Goal: Task Accomplishment & Management: Manage account settings

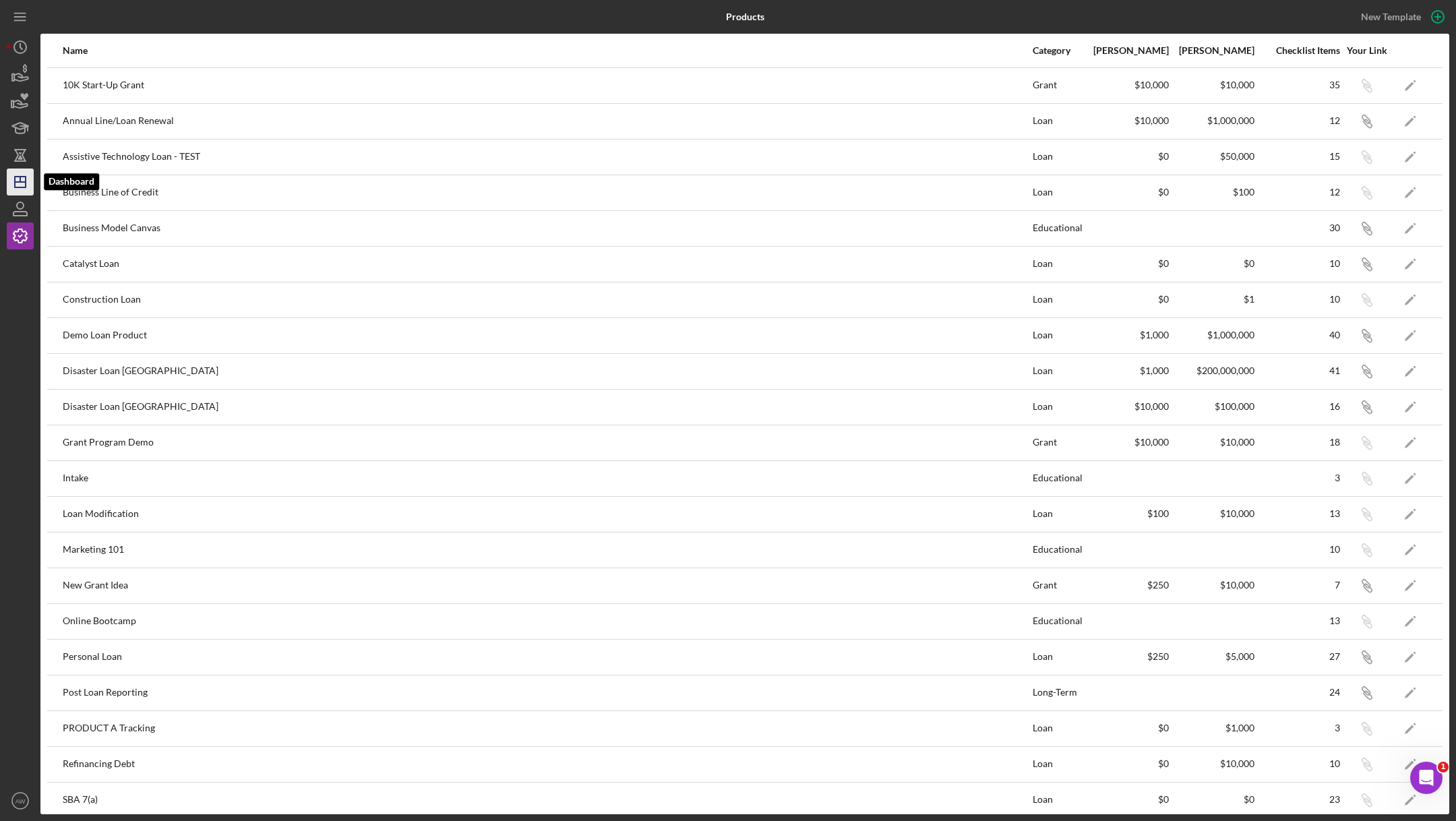
click at [18, 179] on icon "Icon/Dashboard" at bounding box center [20, 182] width 34 height 34
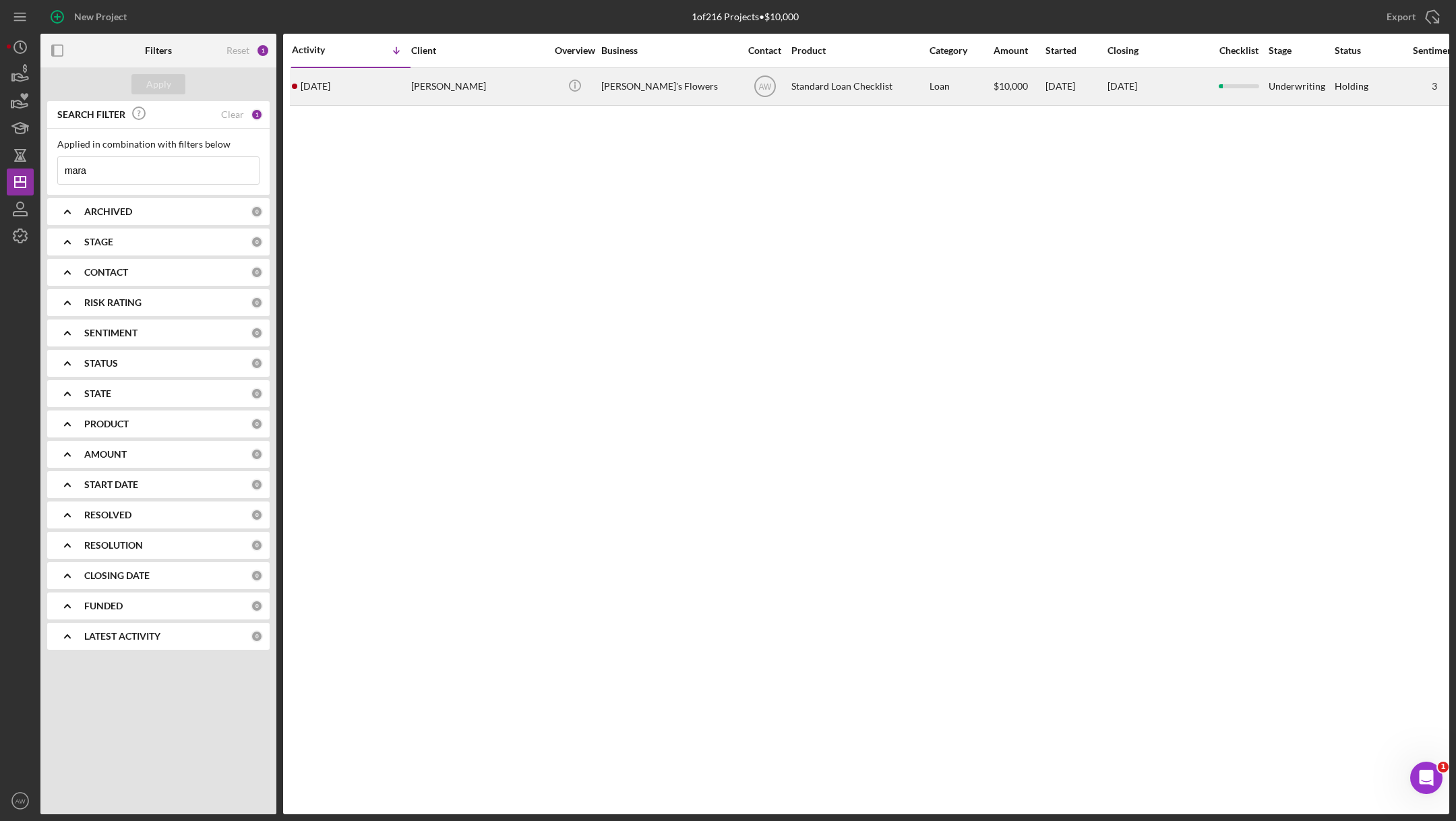
click at [481, 80] on div "[PERSON_NAME]" at bounding box center [478, 86] width 134 height 36
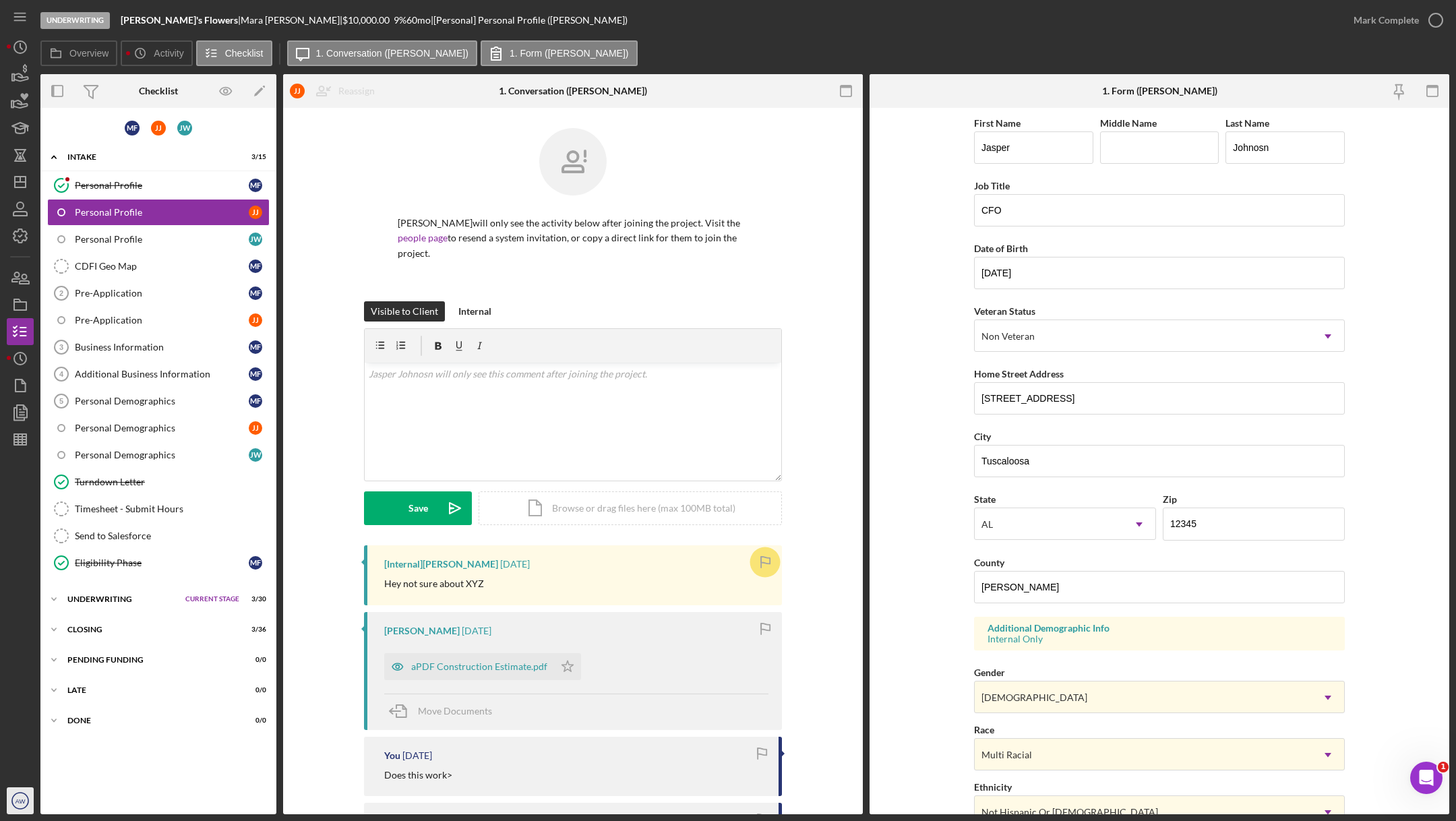
click at [9, 807] on icon "AW" at bounding box center [19, 800] width 27 height 34
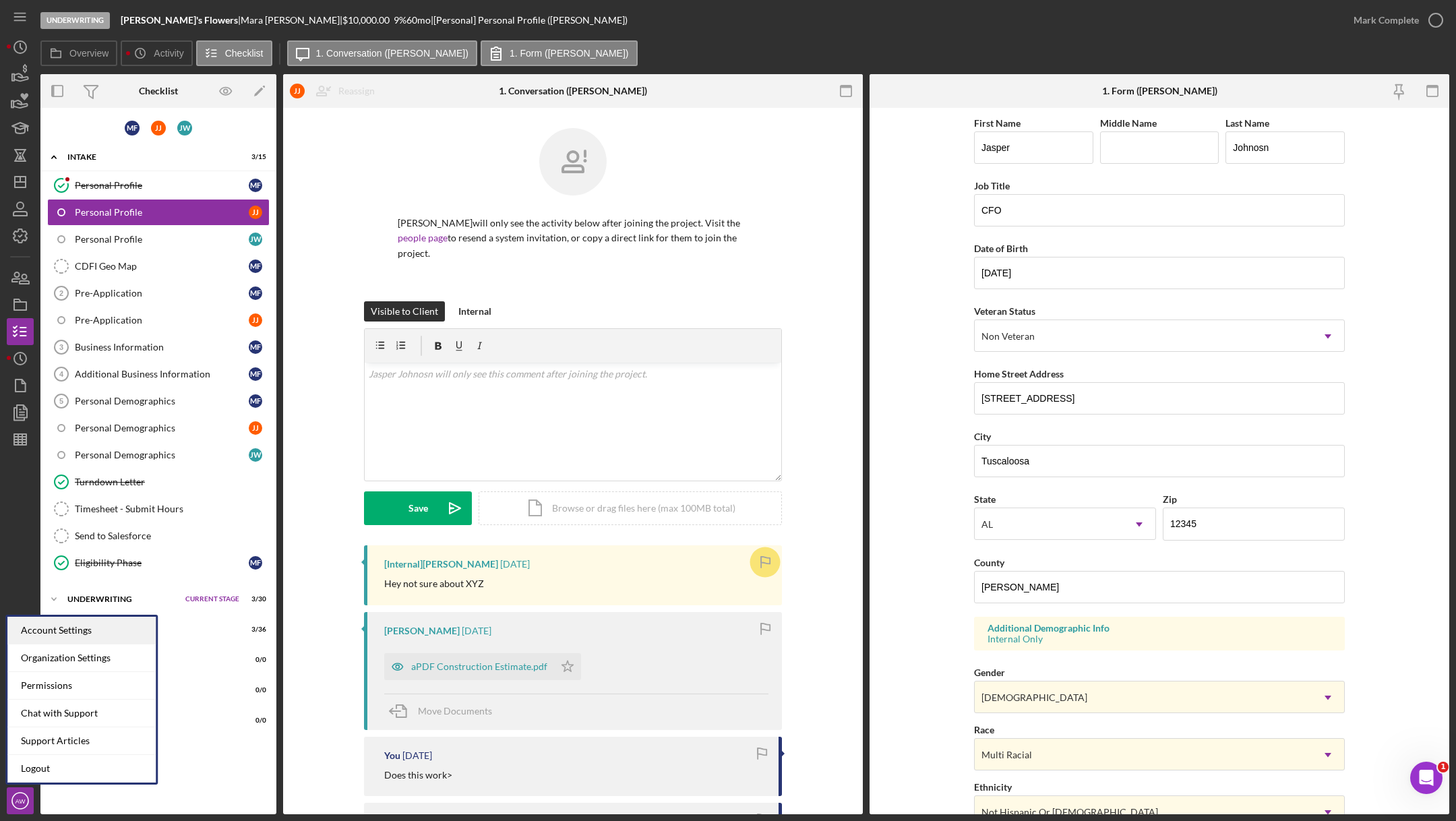
click at [35, 634] on div "Account Settings" at bounding box center [81, 631] width 148 height 27
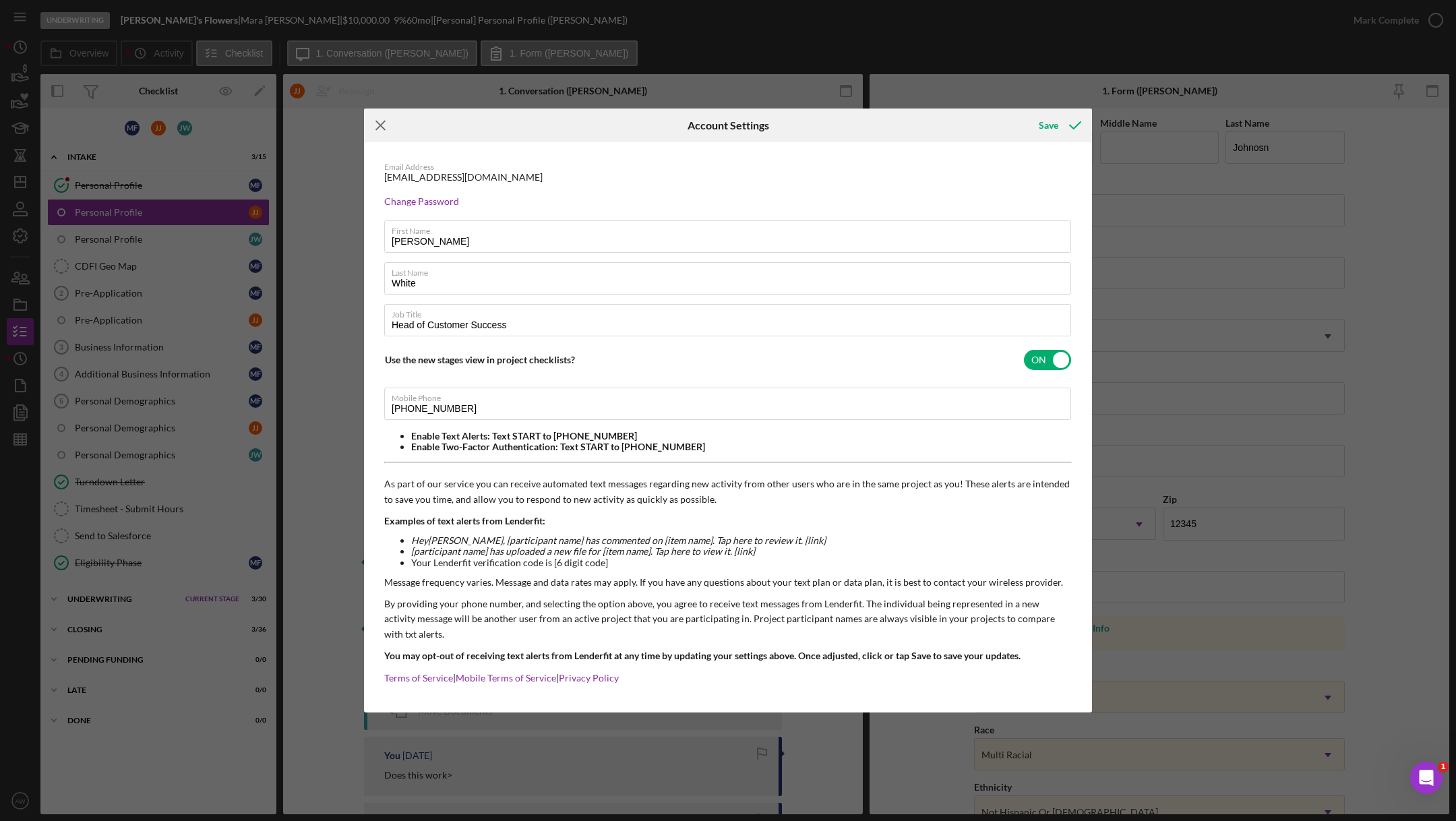
click at [381, 137] on icon "Icon/Menu Close" at bounding box center [380, 125] width 34 height 34
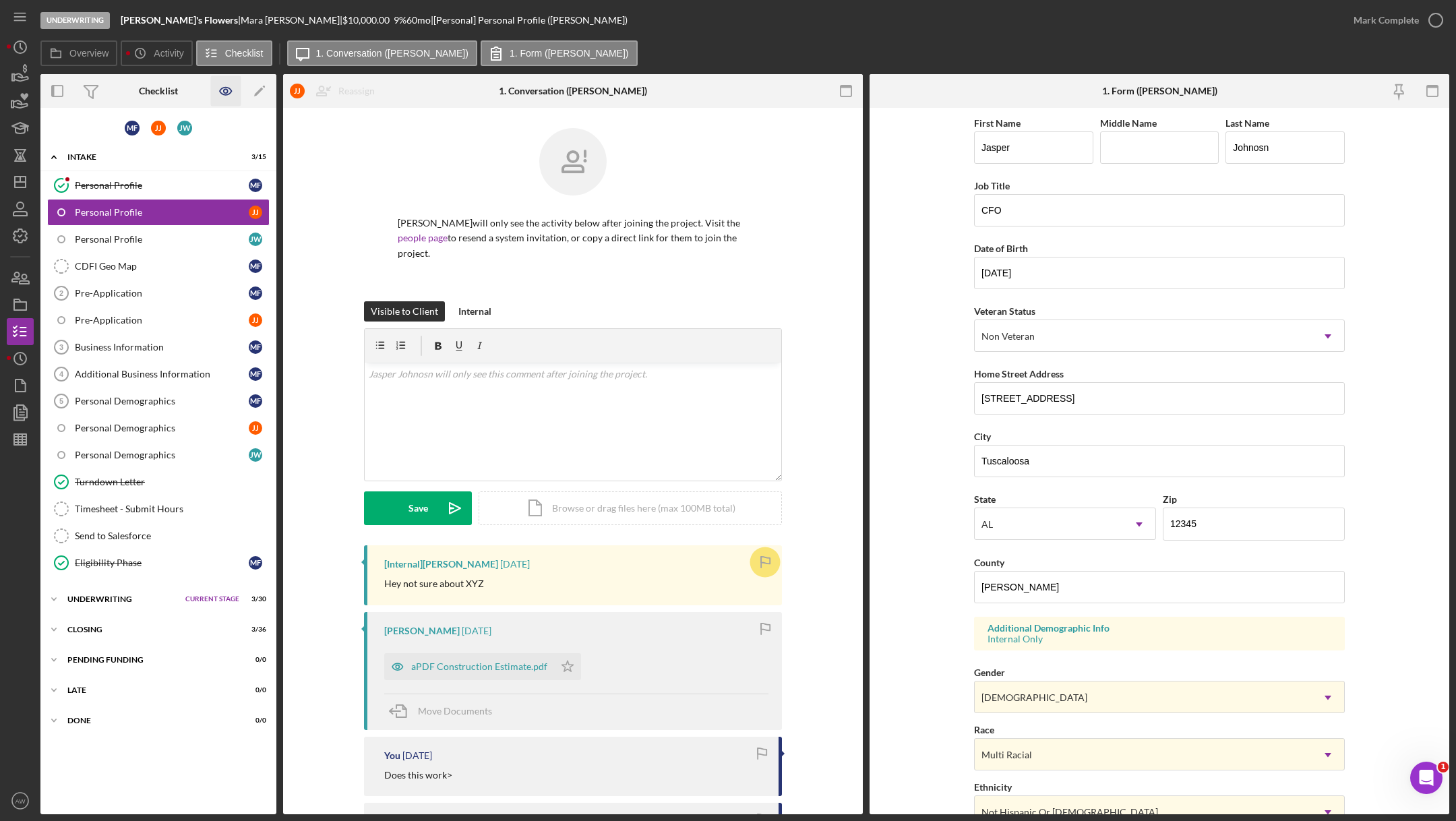
click at [227, 93] on icon "button" at bounding box center [226, 91] width 30 height 30
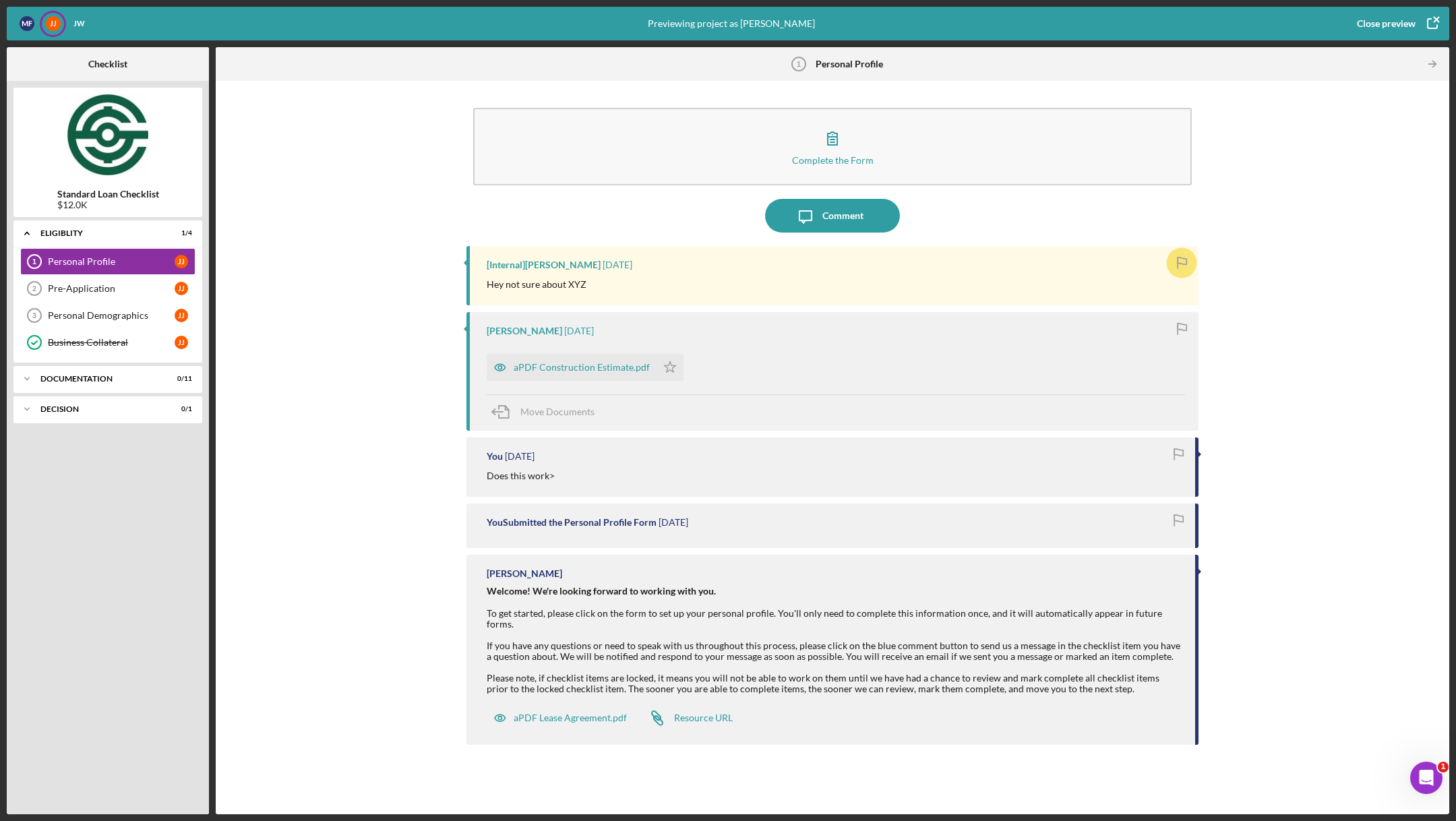
click at [1398, 29] on div "Close preview" at bounding box center [1386, 23] width 58 height 27
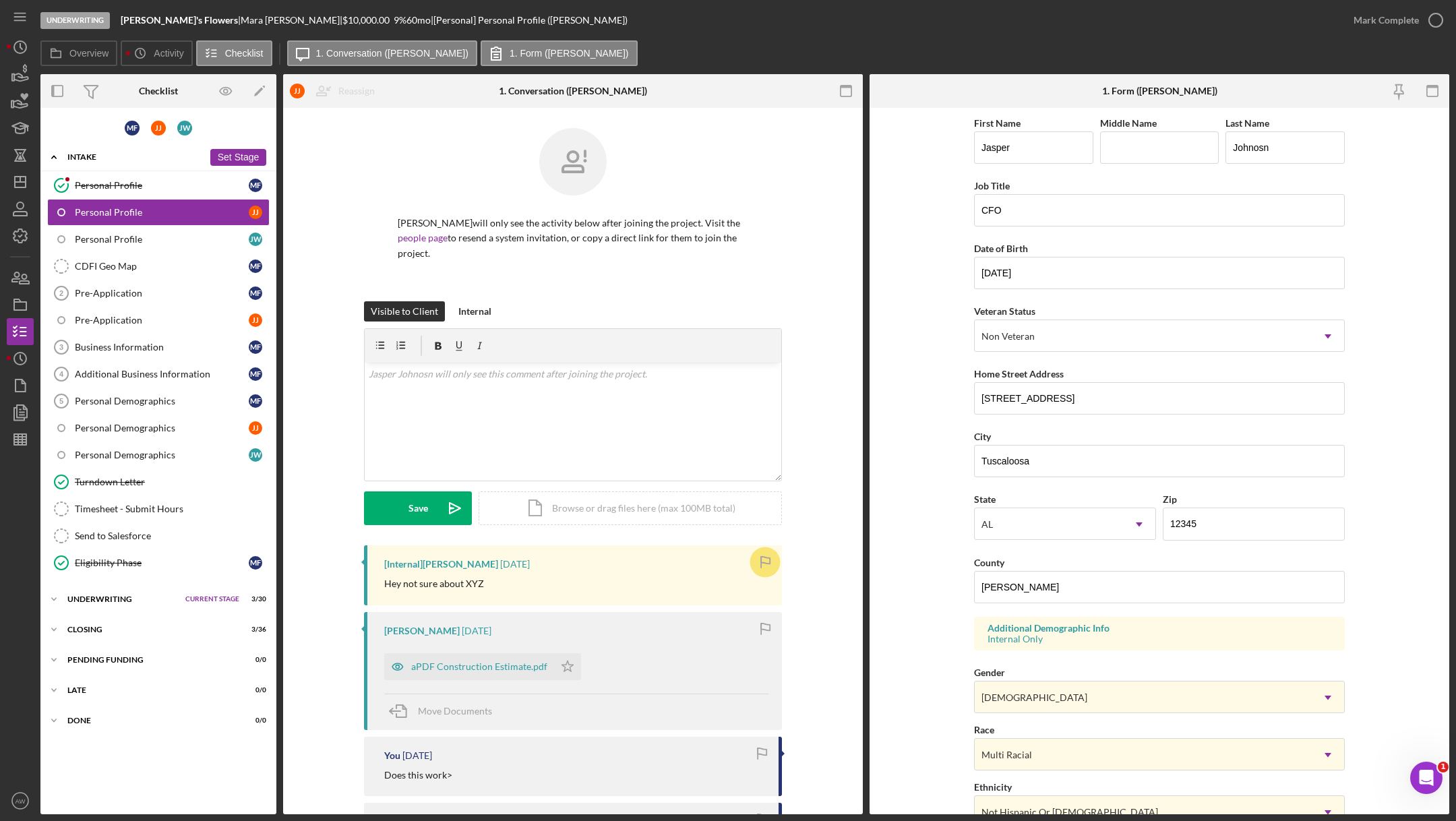
click at [229, 158] on button "Set Stage" at bounding box center [238, 157] width 56 height 16
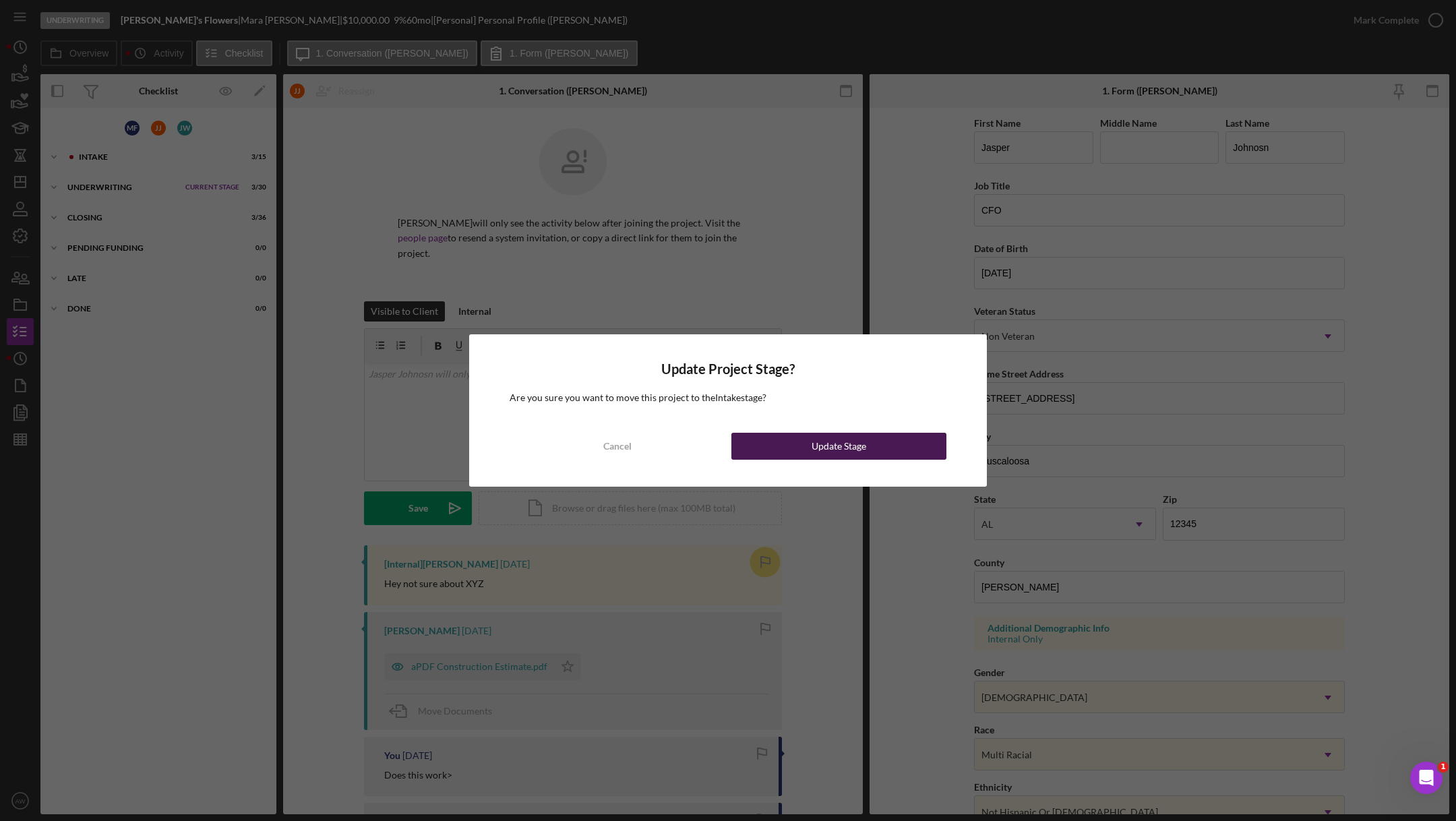
click at [834, 445] on div "Update Stage" at bounding box center [839, 445] width 55 height 27
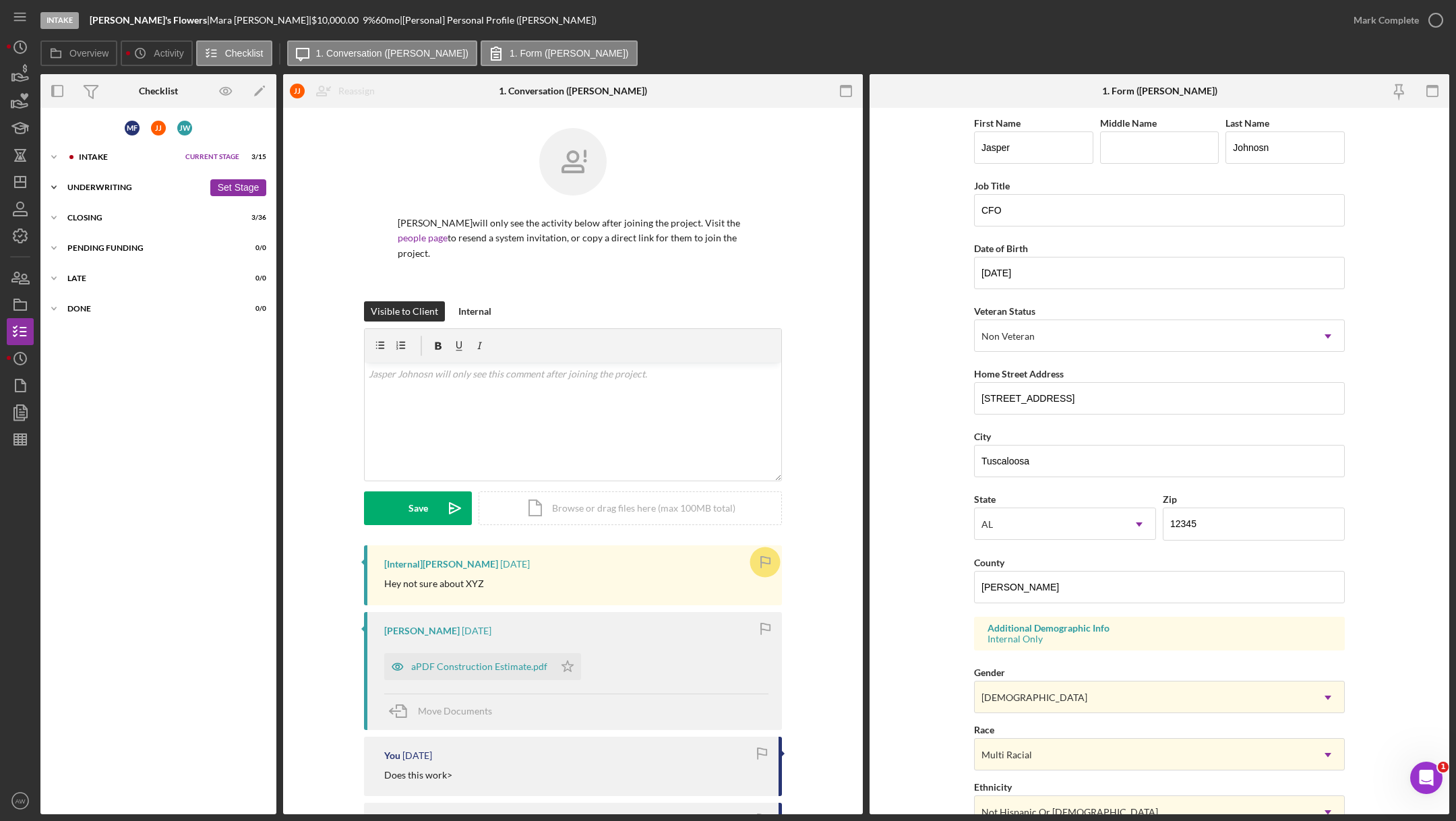
click at [99, 185] on div "Underwriting" at bounding box center [135, 187] width 136 height 8
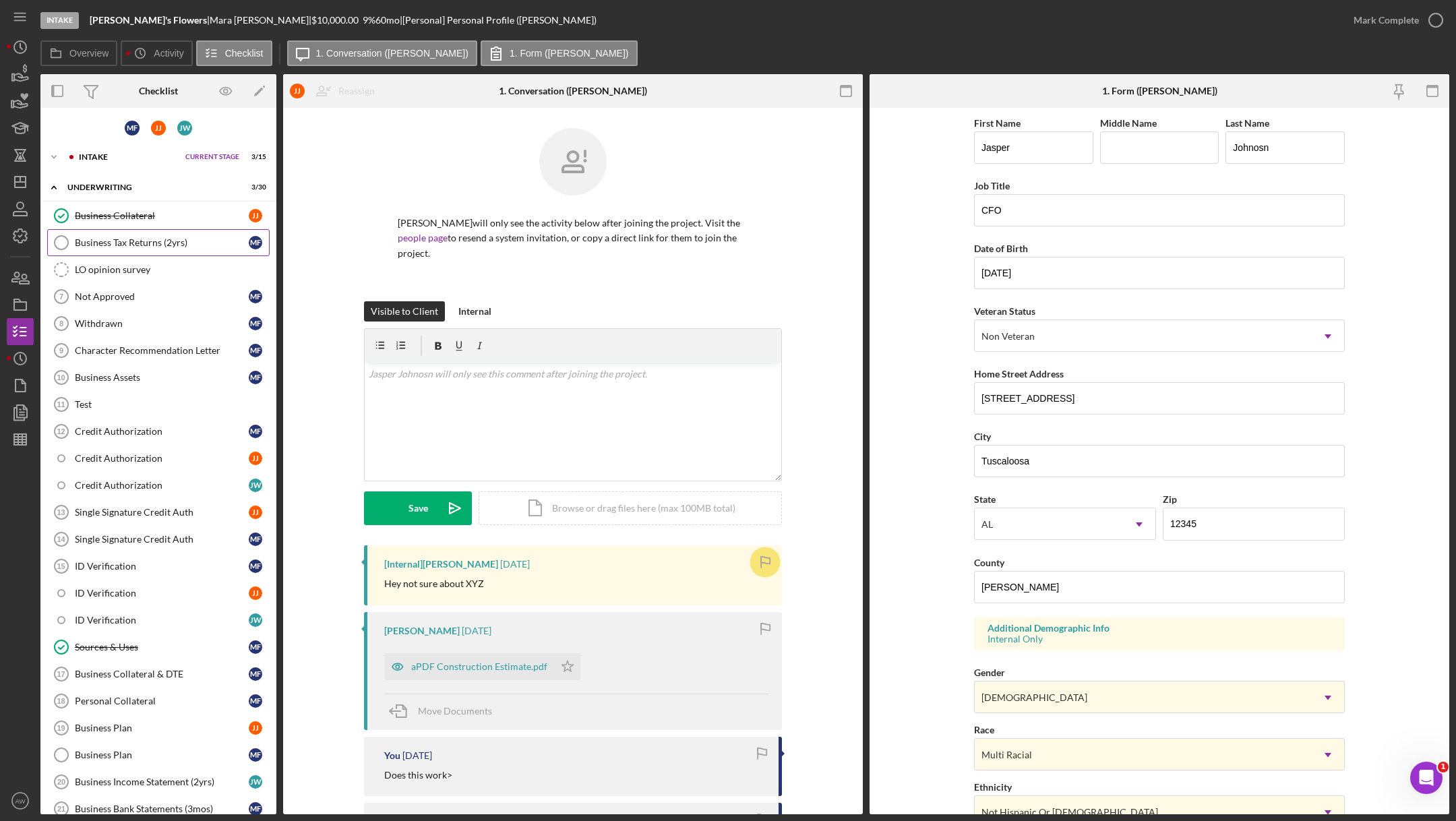
click at [129, 248] on link "Business Tax Returns (2yrs) Business Tax Returns (2yrs) M F" at bounding box center [158, 242] width 222 height 27
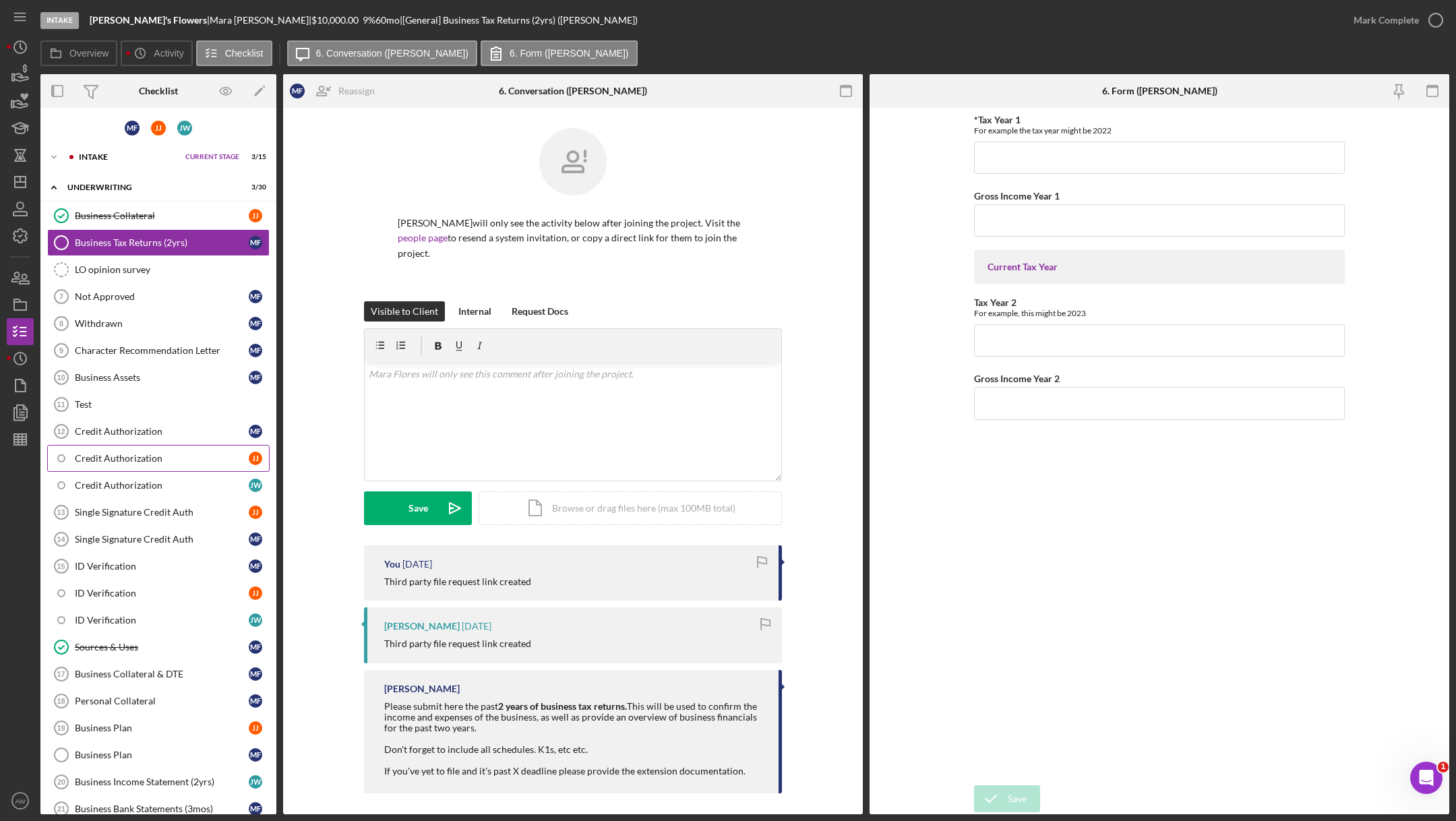
scroll to position [321, 0]
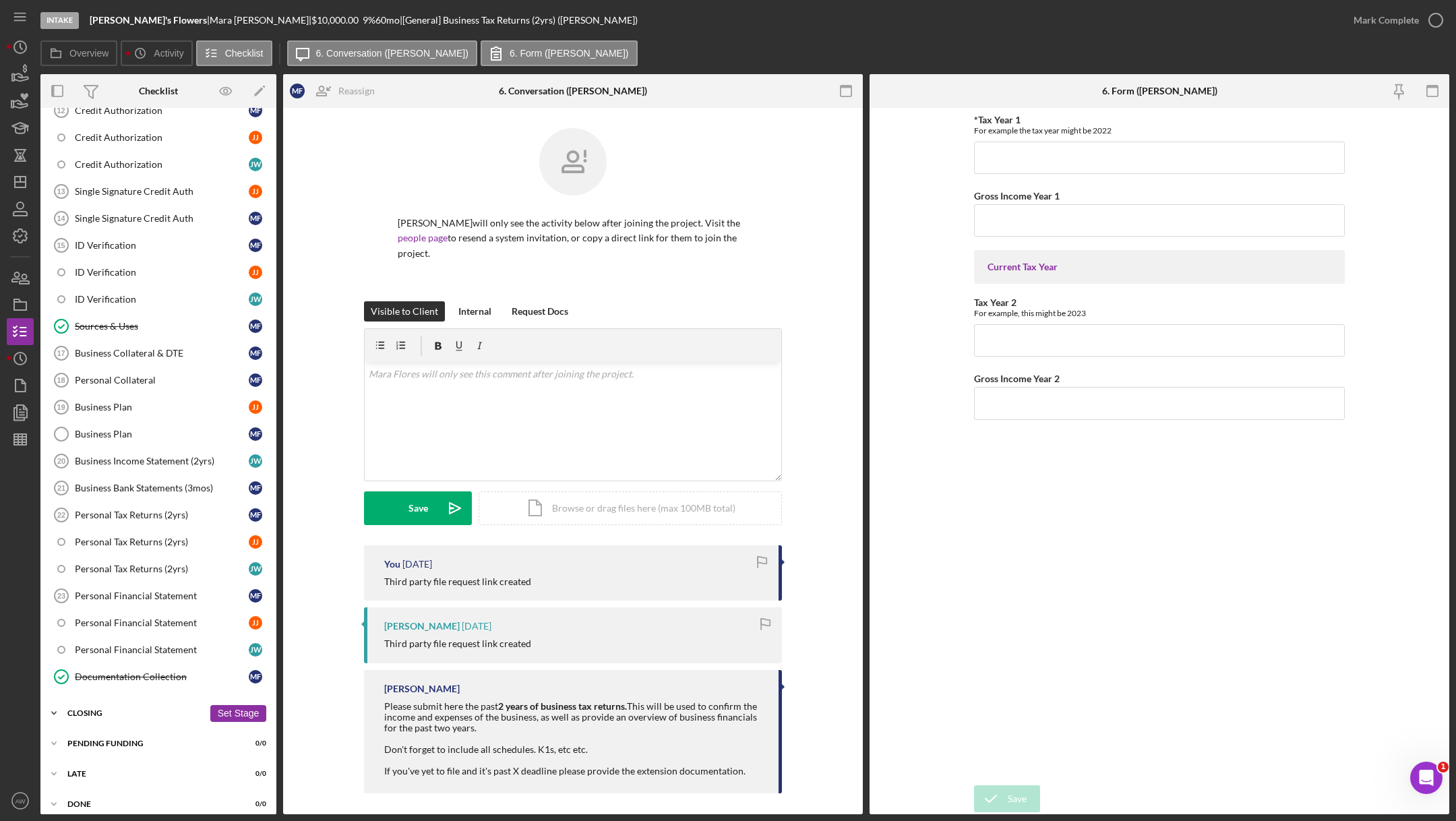
click at [91, 709] on div "Closing" at bounding box center [135, 713] width 136 height 8
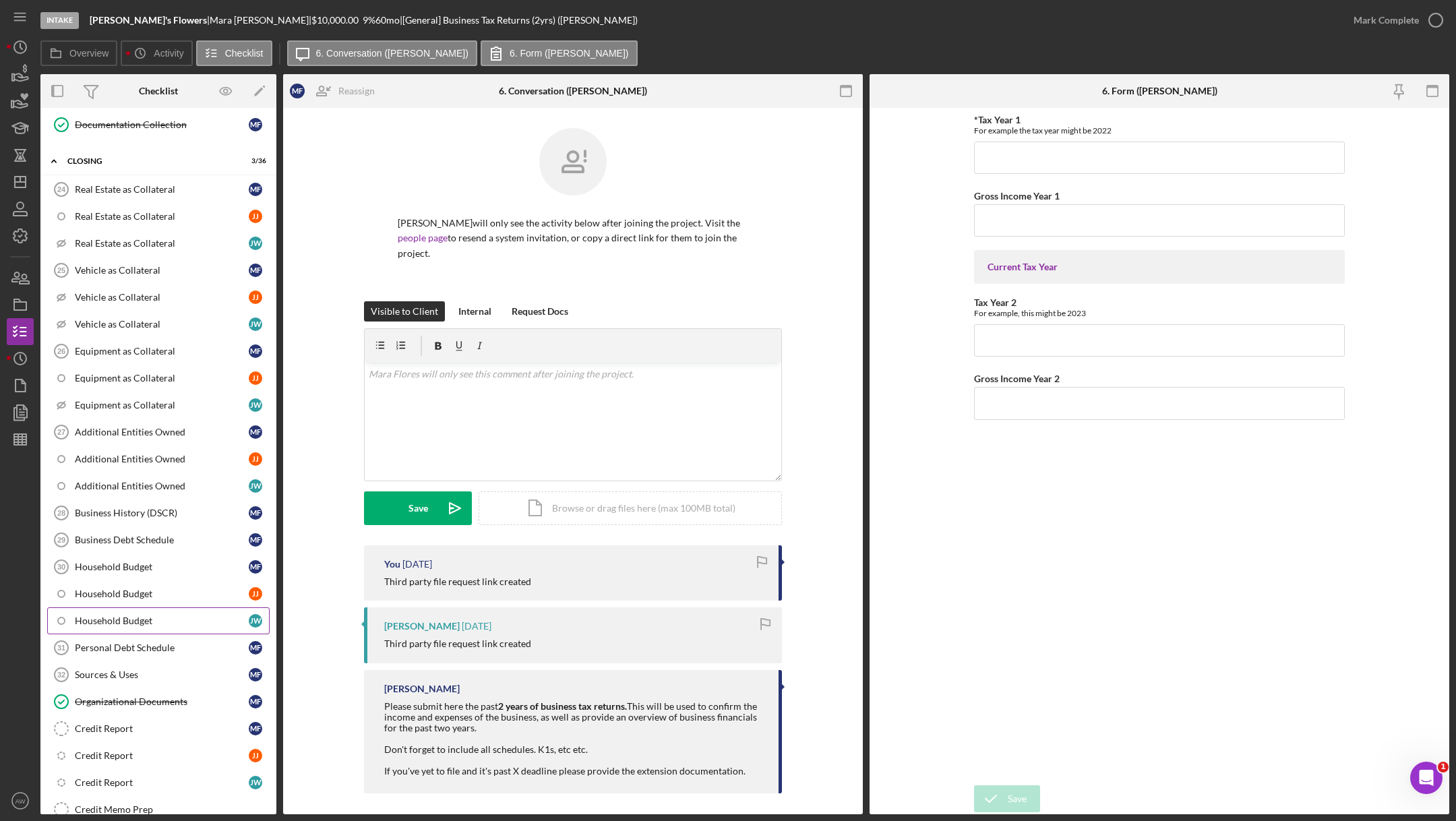
scroll to position [916, 0]
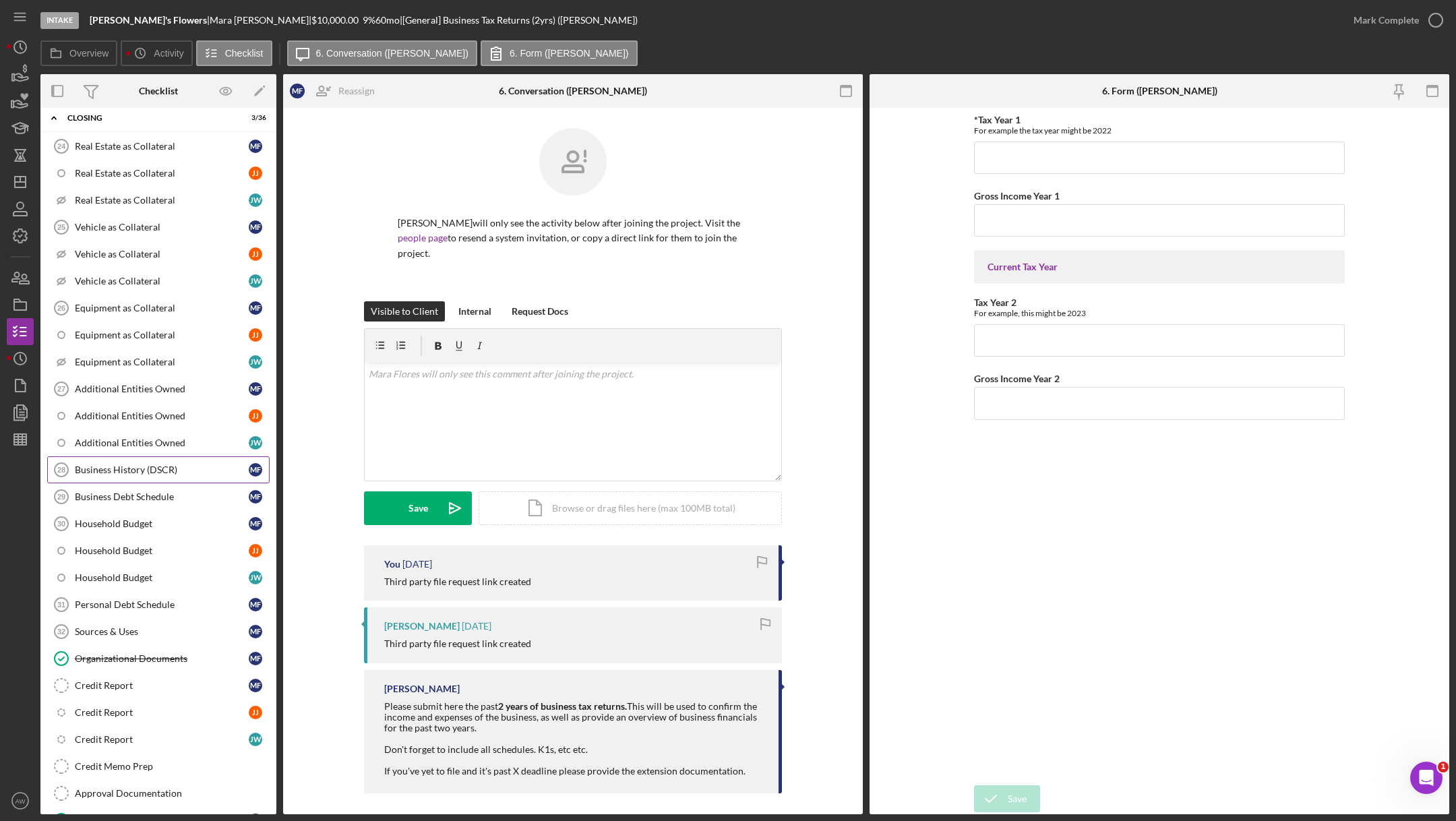
click at [122, 456] on link "Business History (DSCR) 28 Business History (DSCR) M F" at bounding box center [158, 469] width 222 height 27
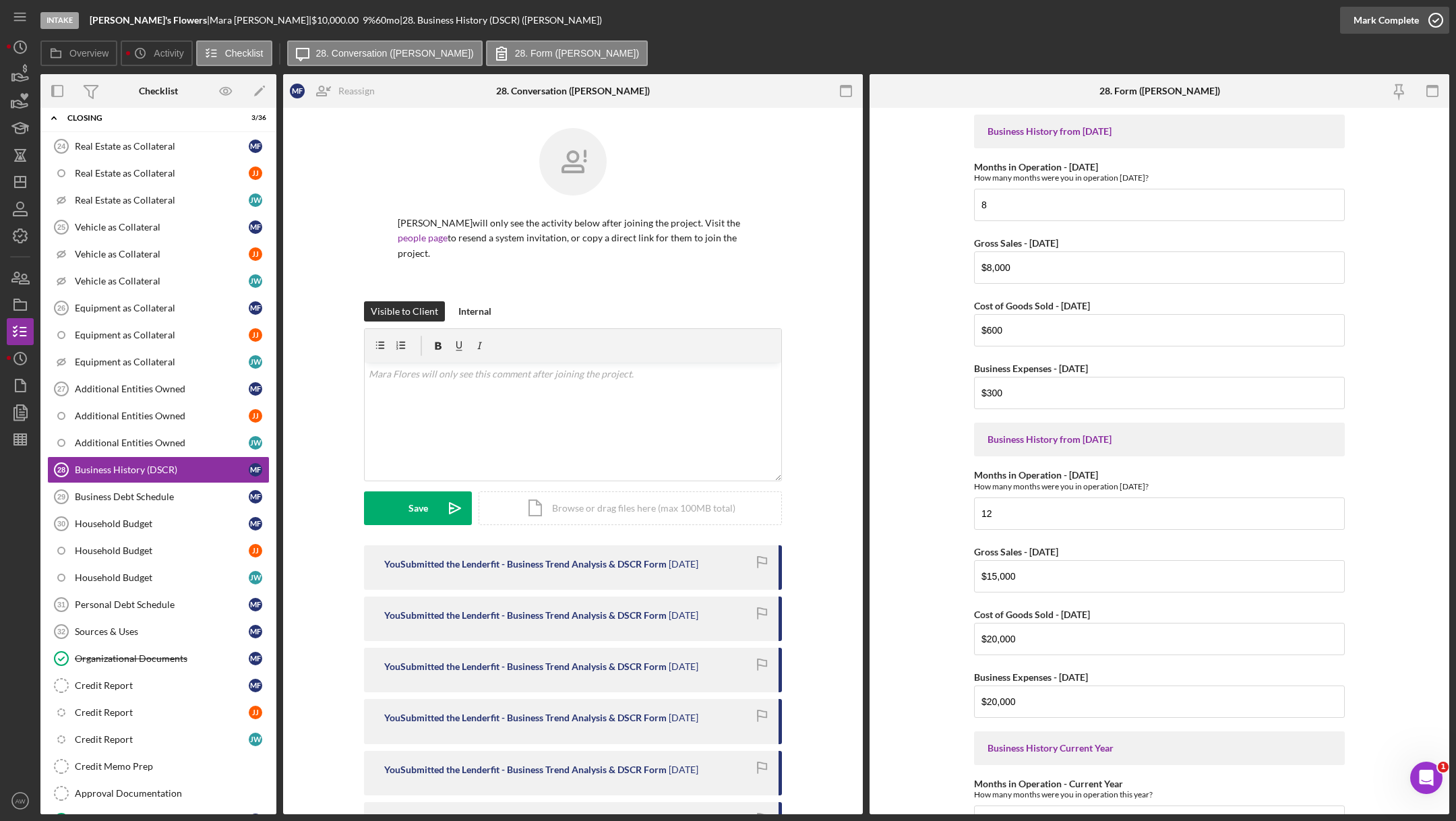
click at [1422, 9] on icon "button" at bounding box center [1435, 20] width 34 height 34
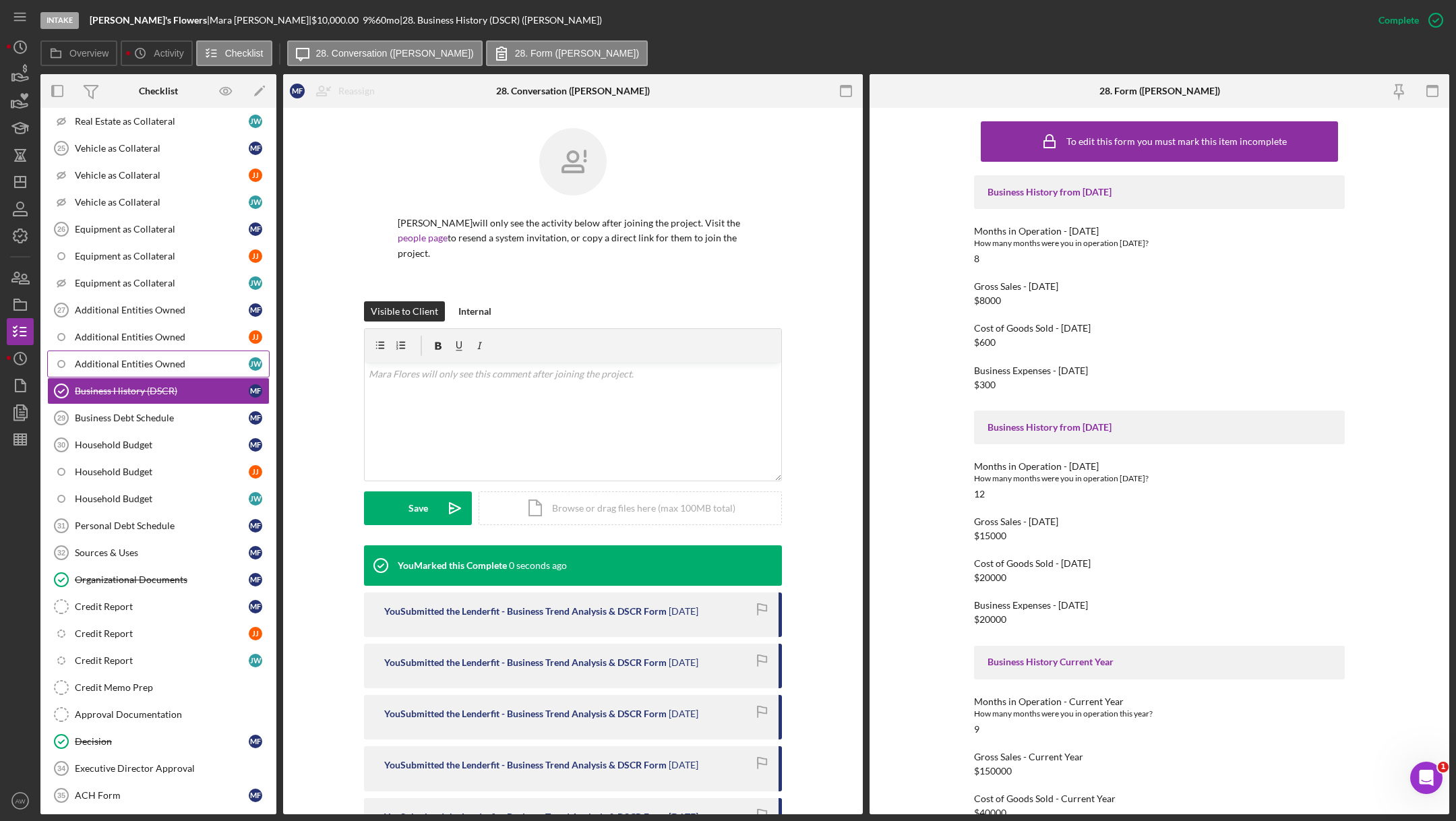
scroll to position [1286, 0]
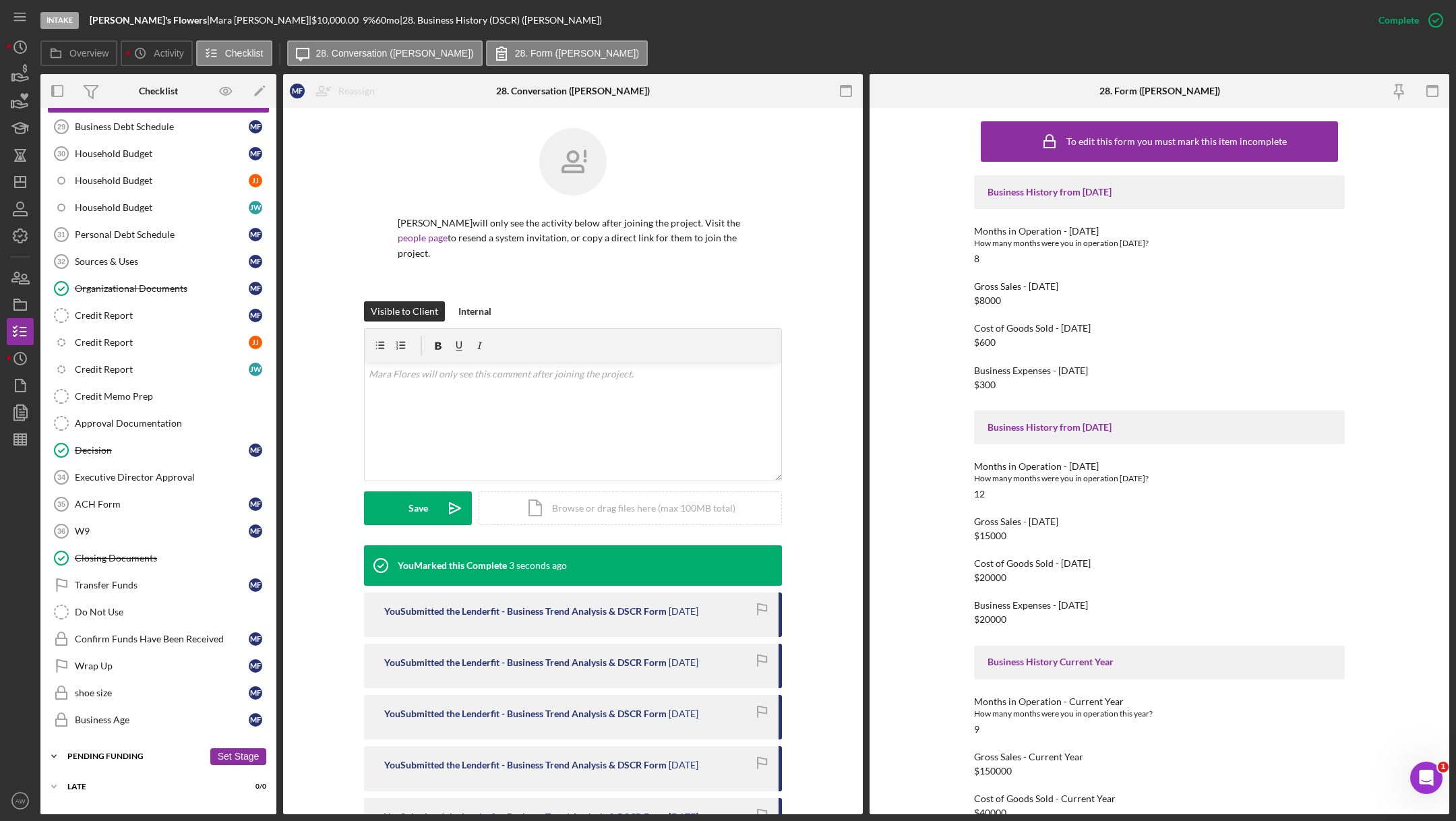
click at [113, 752] on div "Pending Funding" at bounding box center [135, 756] width 136 height 8
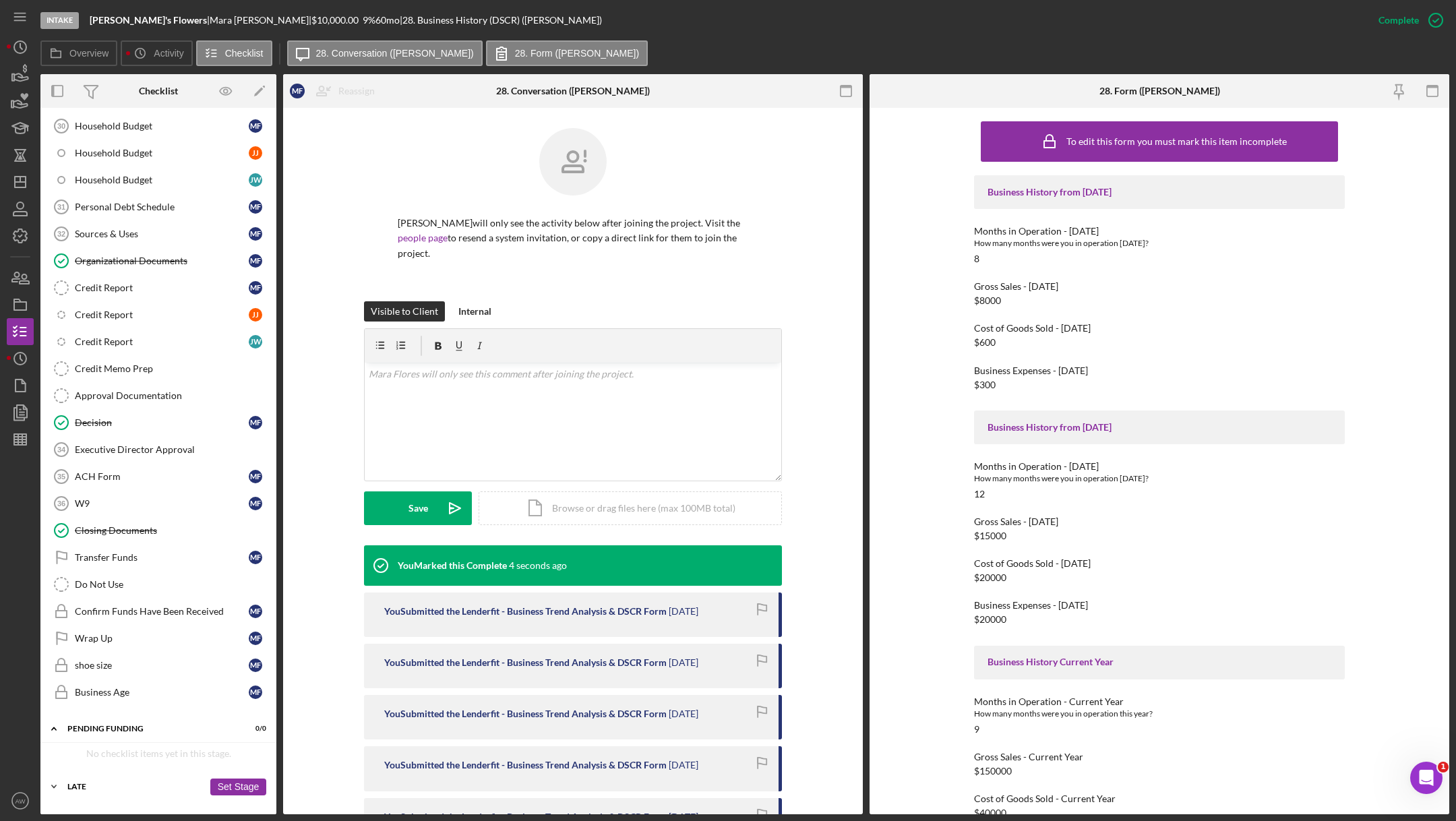
click at [98, 773] on div "Icon/Expander Late 0 / 0 Set Stage" at bounding box center [158, 786] width 236 height 27
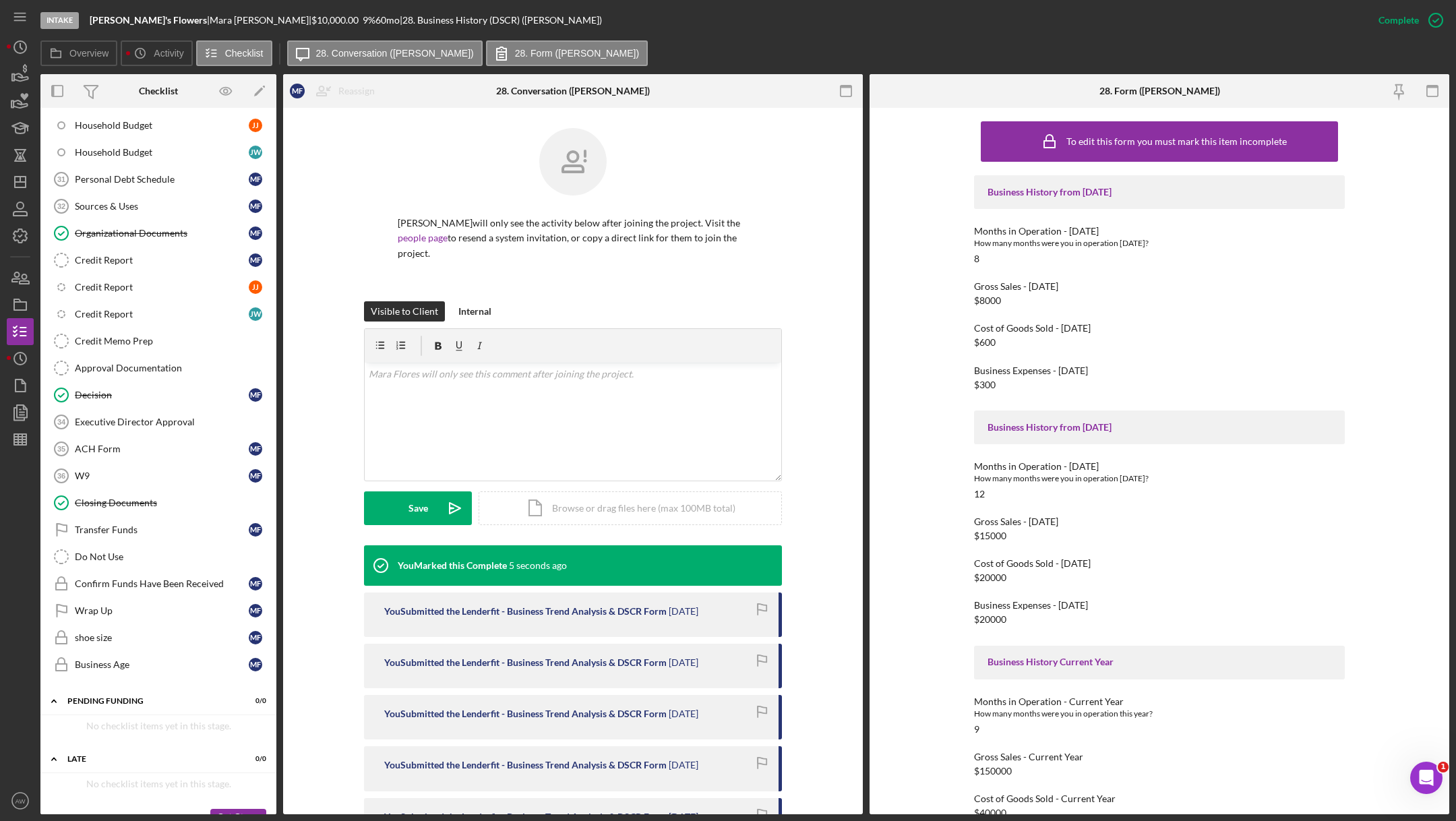
click at [87, 804] on div "Icon/Expander Done 0 / 0 Set Stage" at bounding box center [158, 816] width 236 height 27
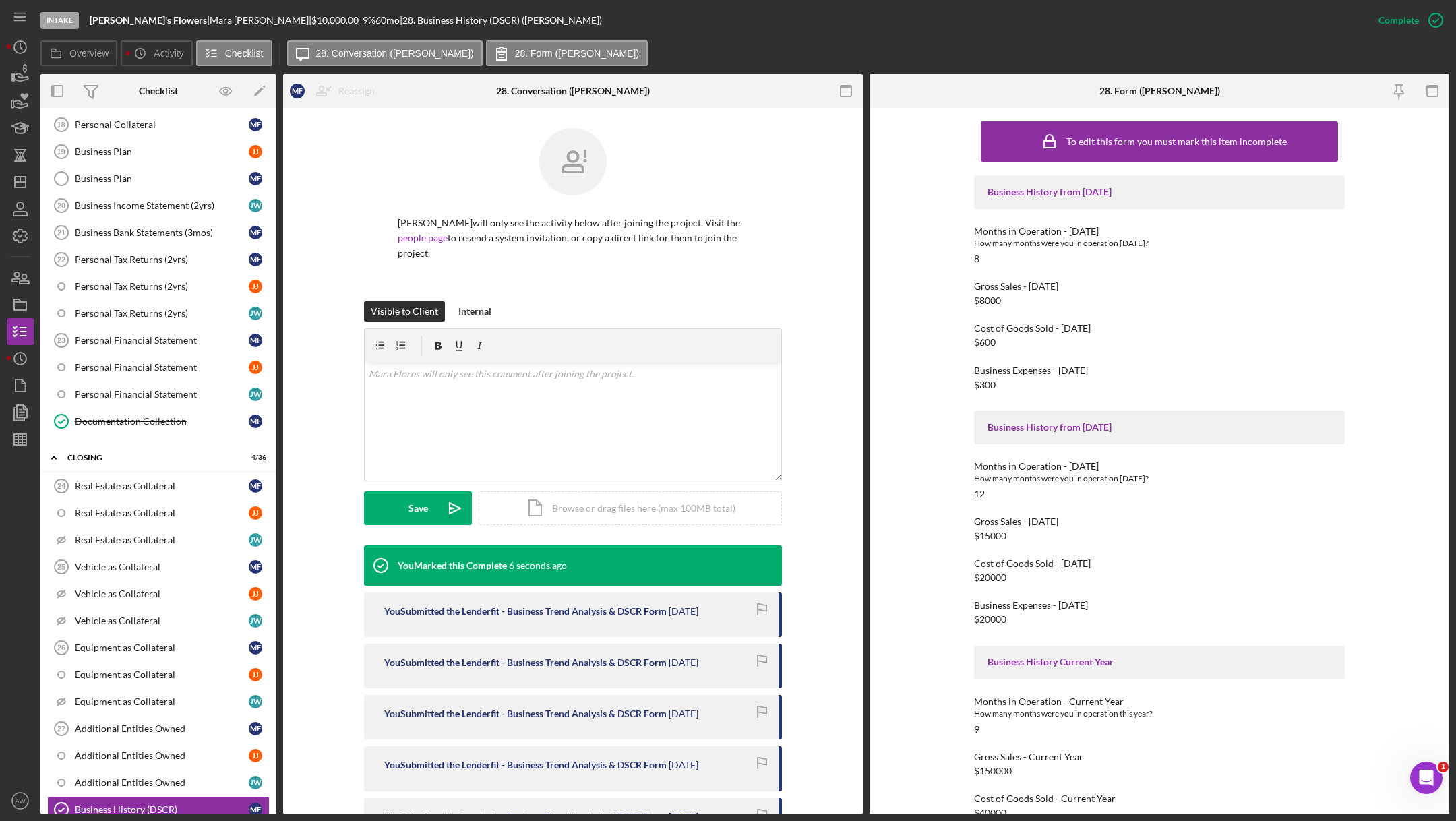
scroll to position [0, 0]
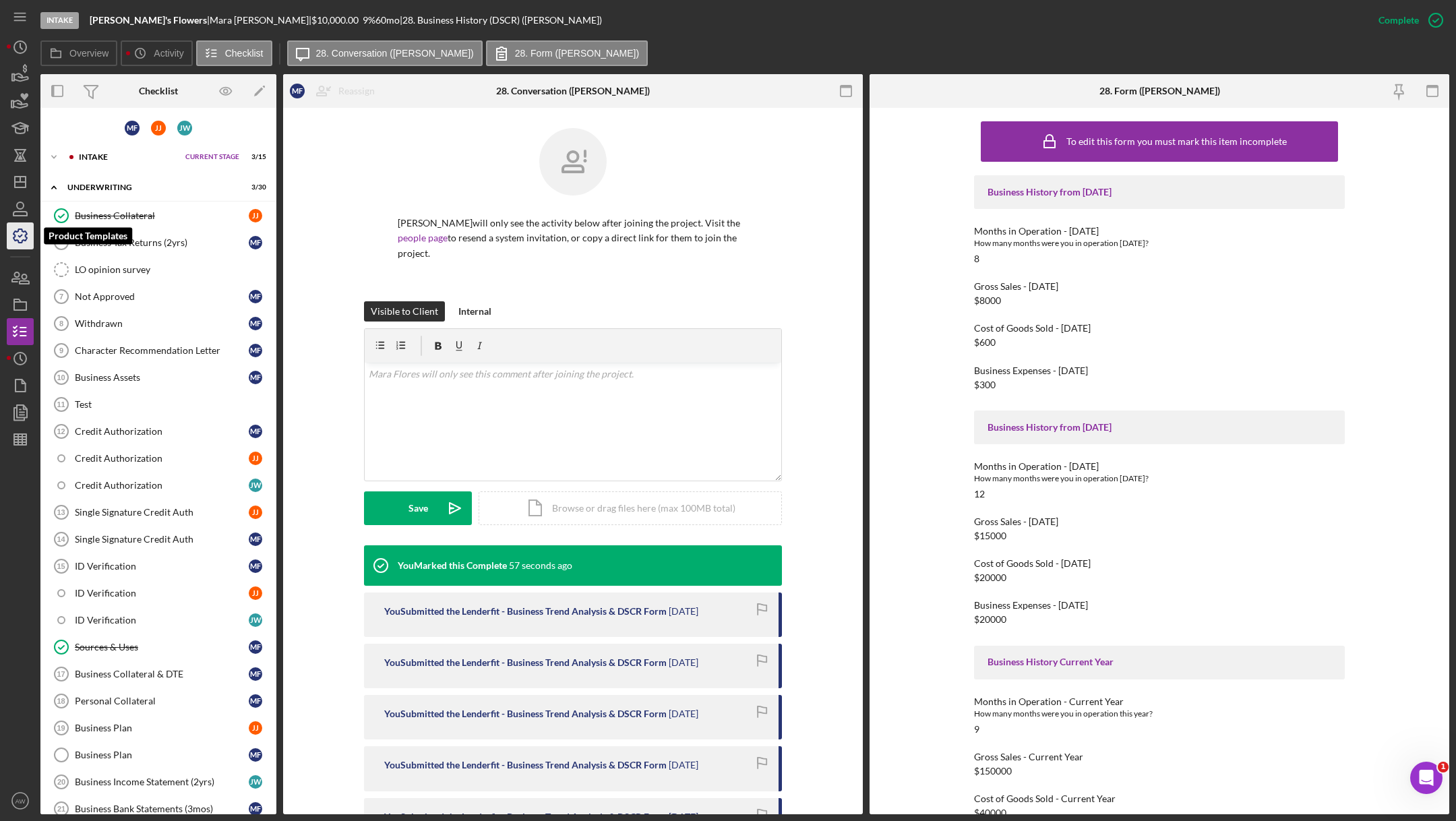
click at [15, 229] on icon "button" at bounding box center [20, 236] width 34 height 34
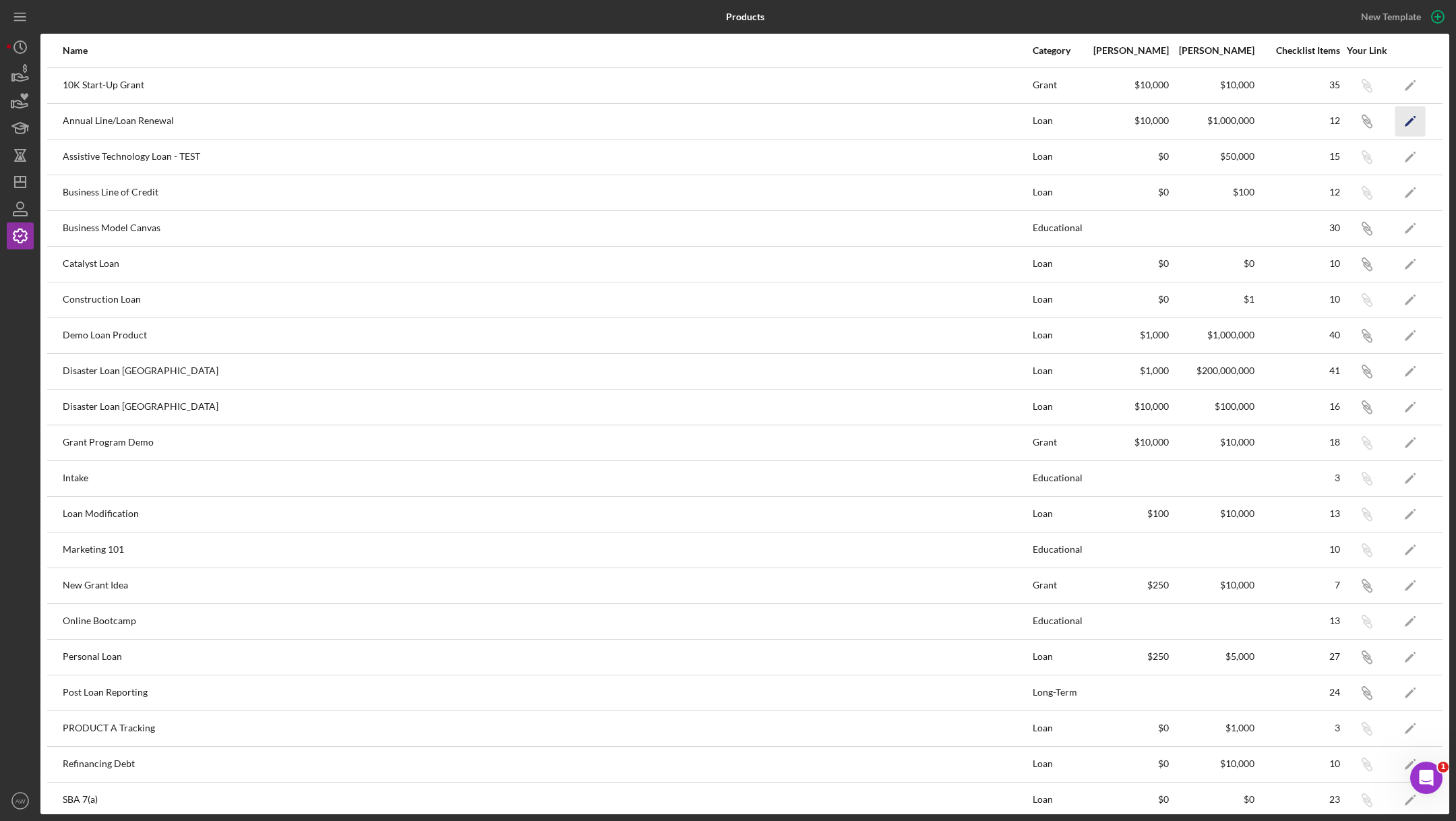
click at [1416, 113] on icon "Icon/Edit" at bounding box center [1409, 121] width 30 height 30
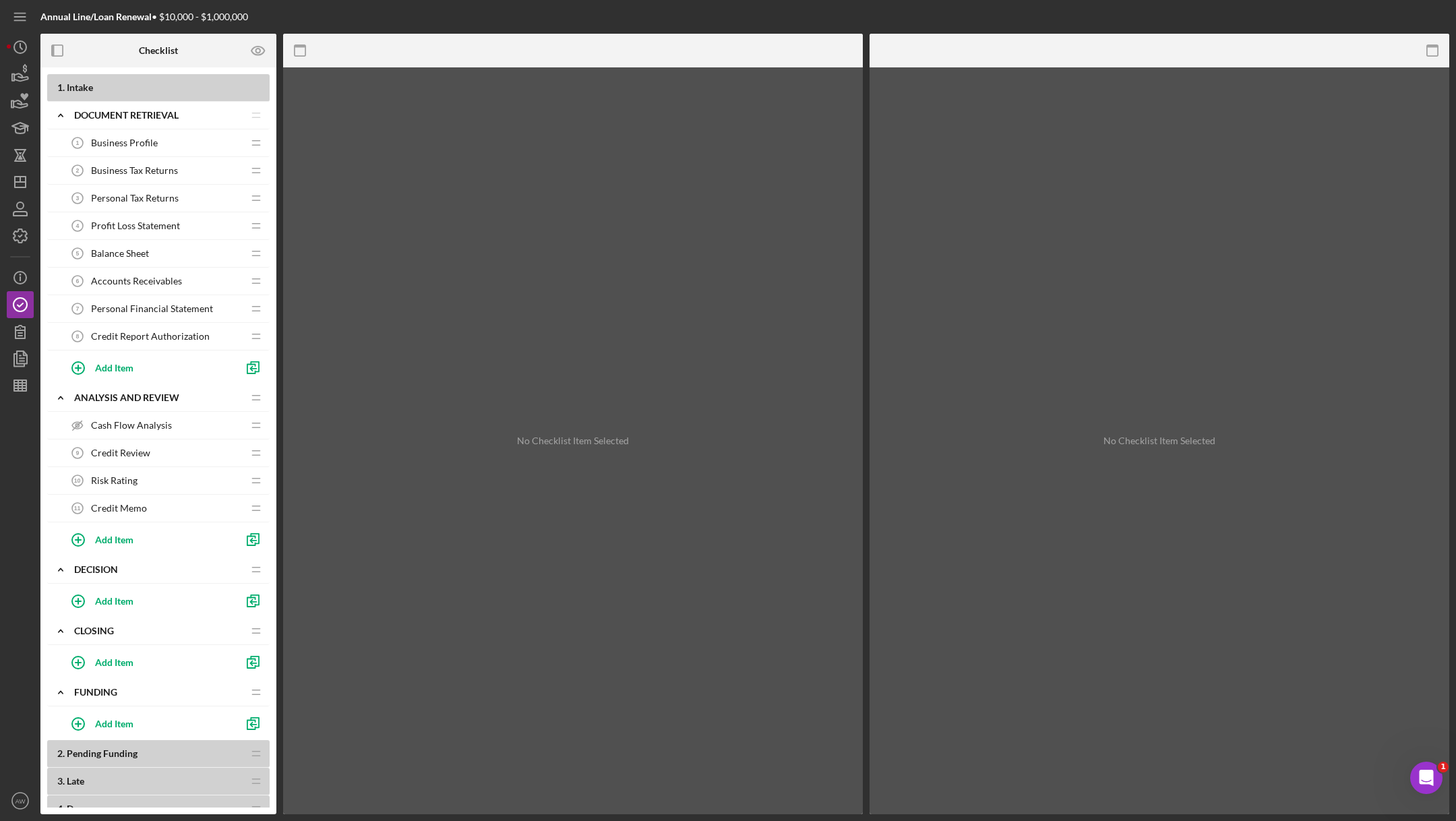
scroll to position [72, 0]
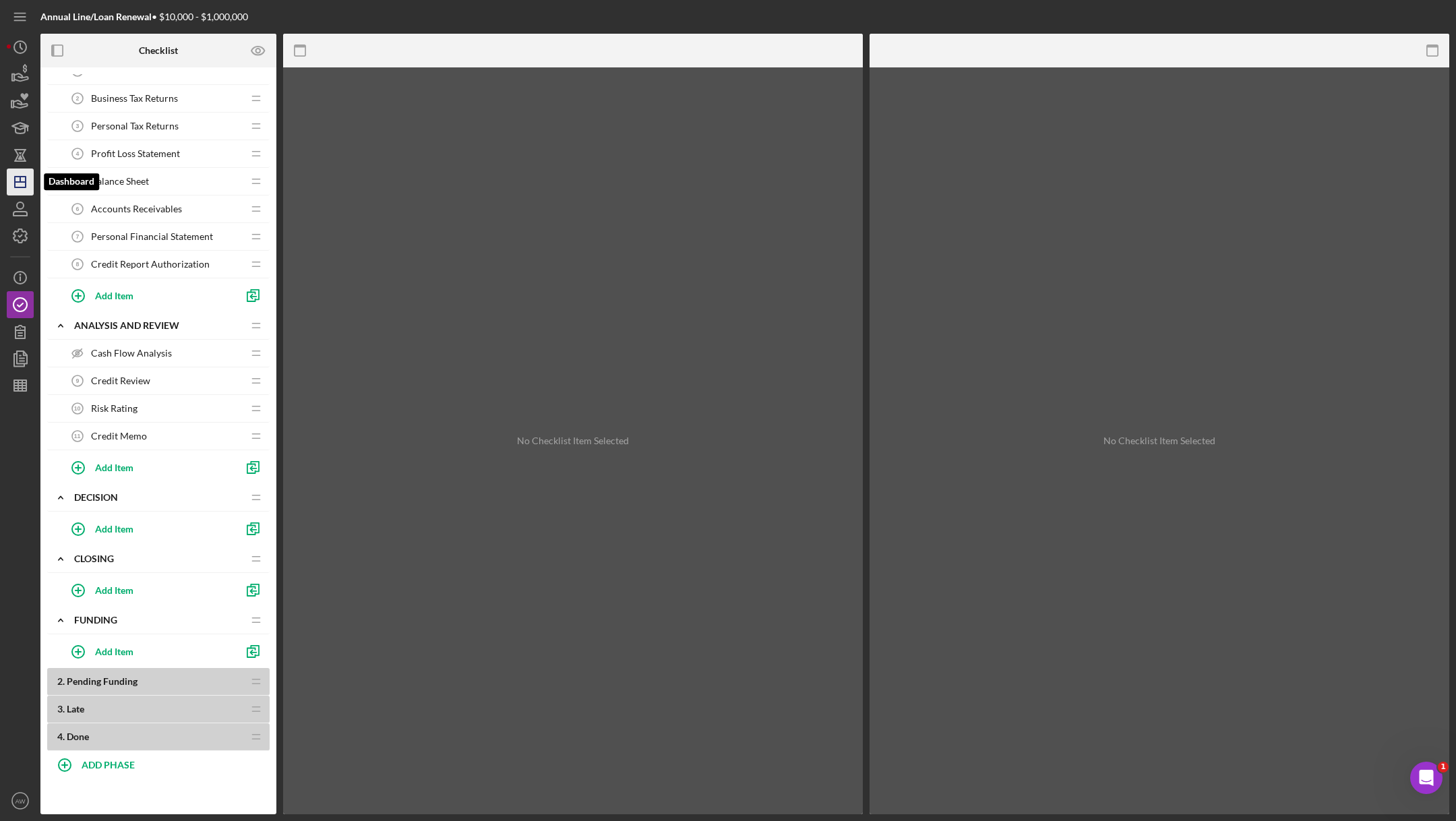
click at [16, 184] on icon "Icon/Dashboard" at bounding box center [20, 182] width 34 height 34
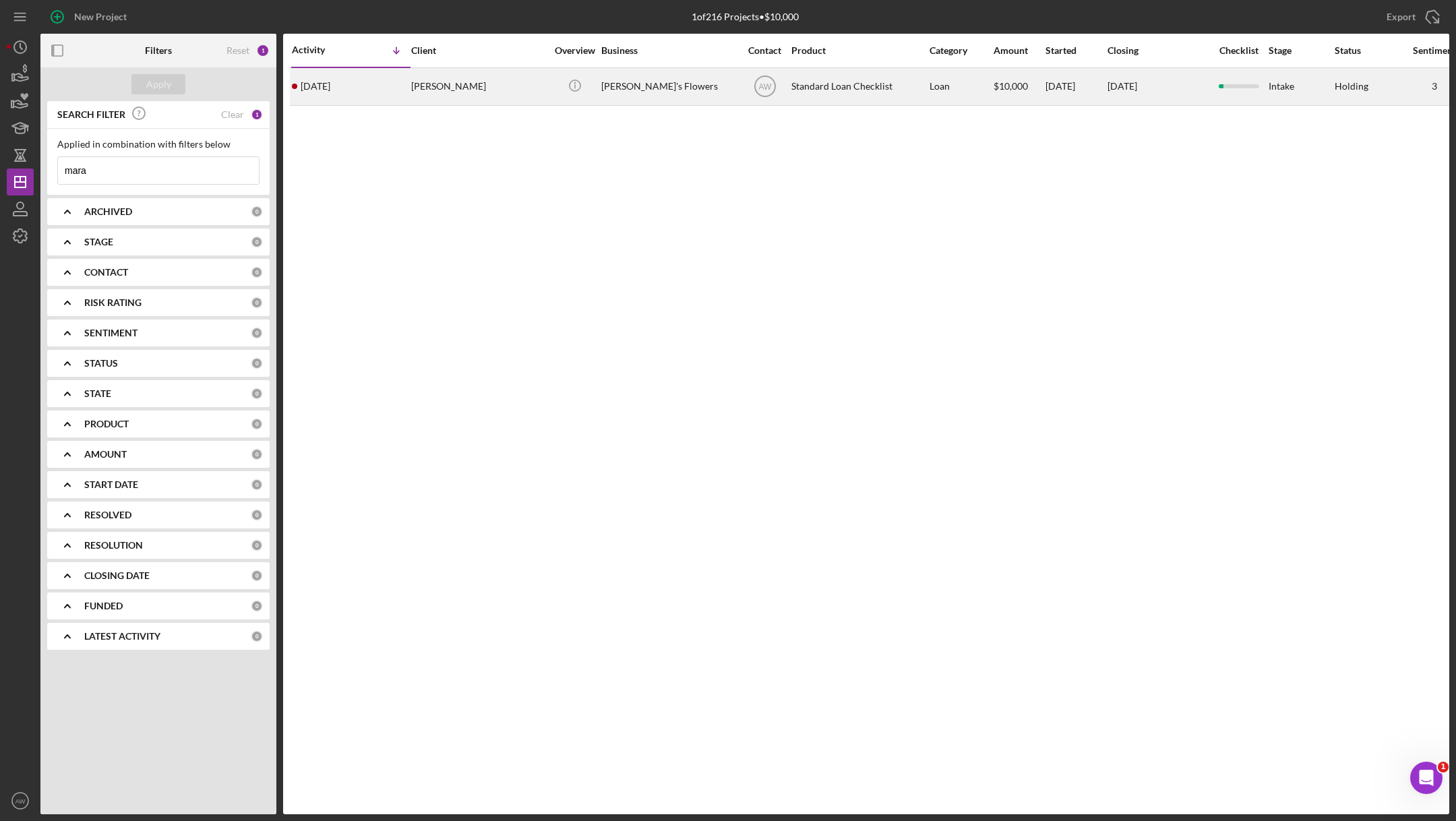
click at [490, 80] on div "[PERSON_NAME]" at bounding box center [478, 86] width 134 height 36
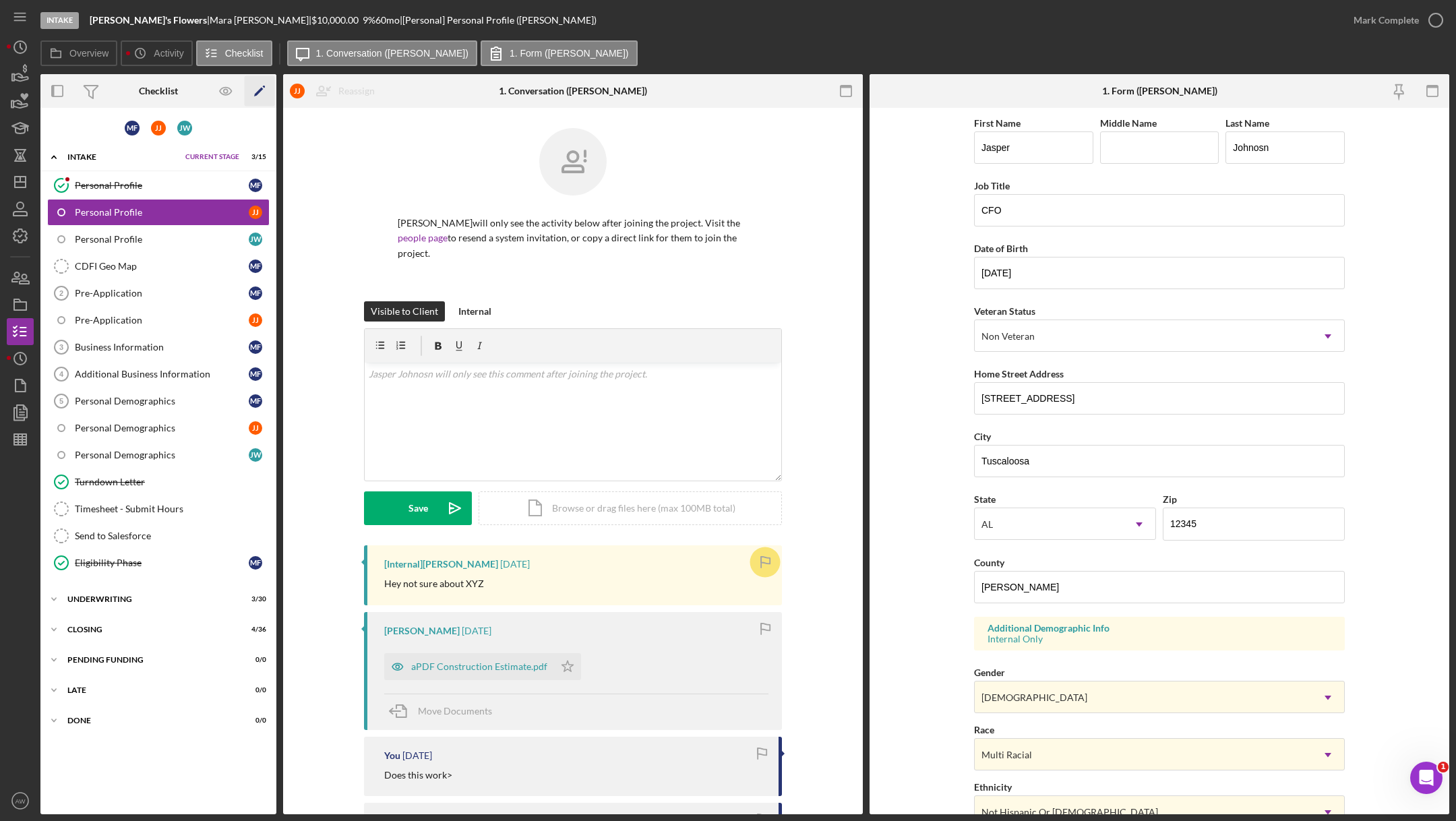
click at [259, 89] on icon "Icon/Edit" at bounding box center [260, 91] width 30 height 30
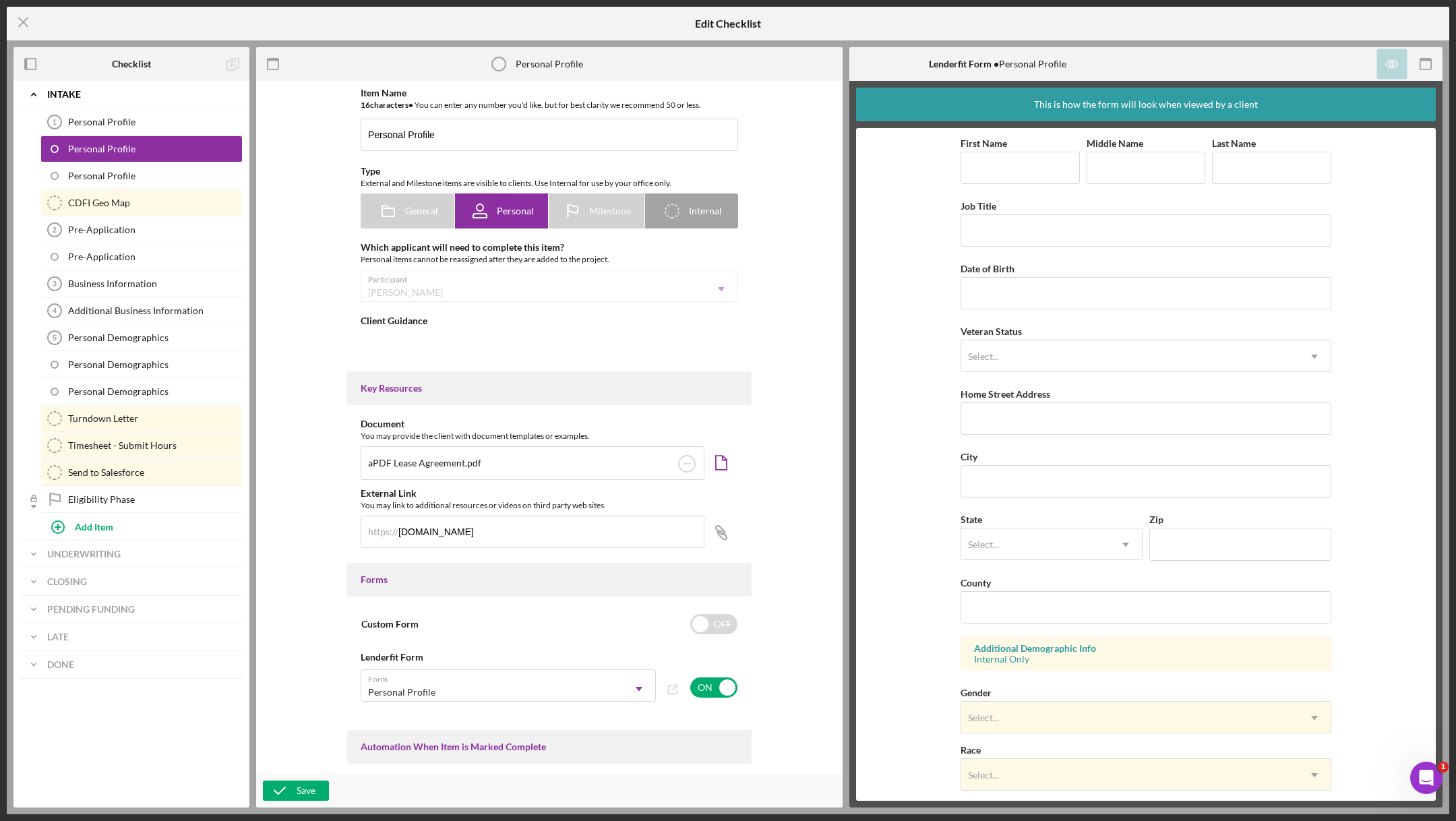
type textarea "<div><strong>Welcome! We're looking forward to working with you.</strong><br><b…"
type textarea "<div>Thanks for knocking out your personal profile within our application platf…"
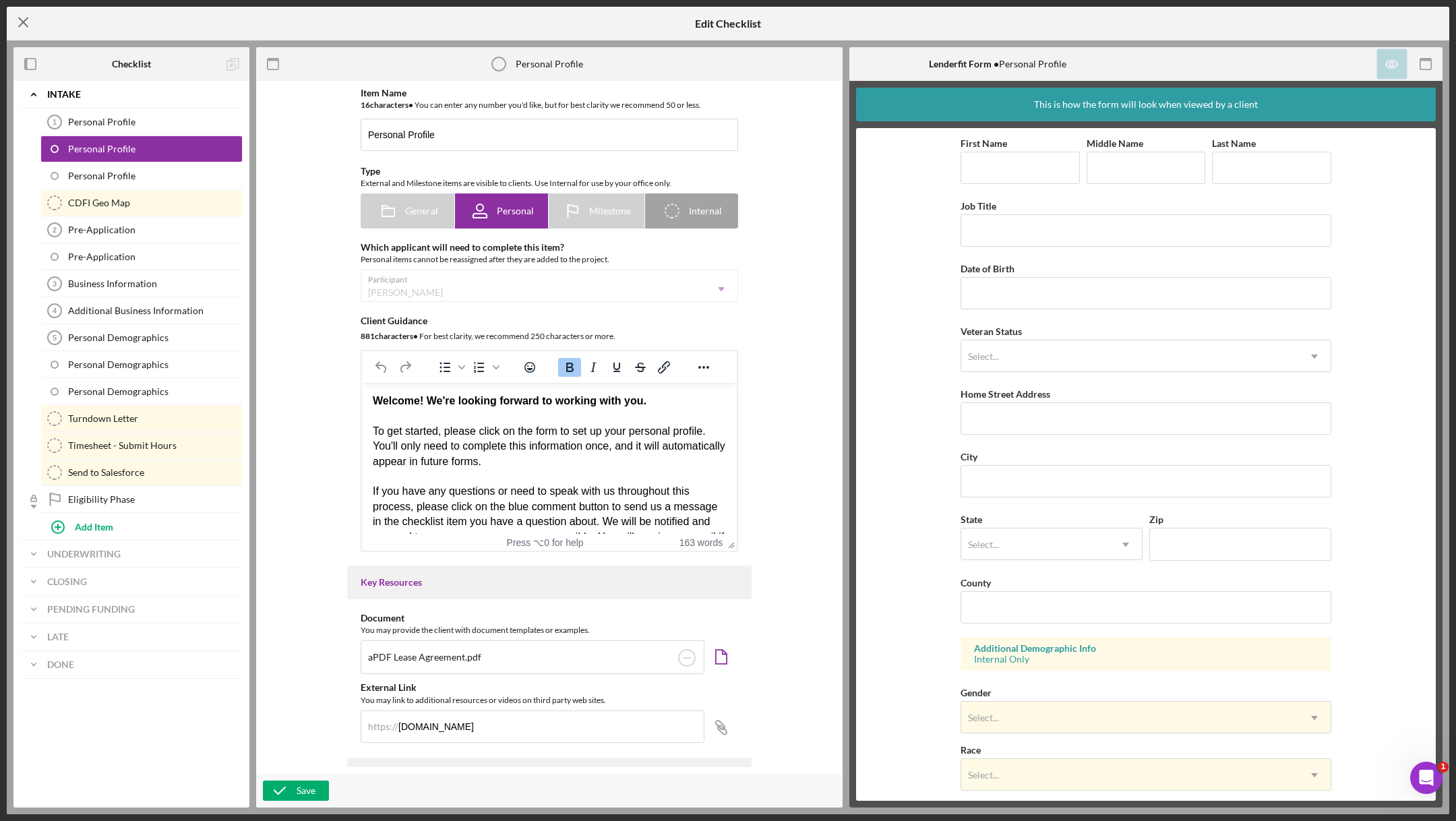
click at [22, 16] on icon "Icon/Menu Close" at bounding box center [23, 22] width 34 height 34
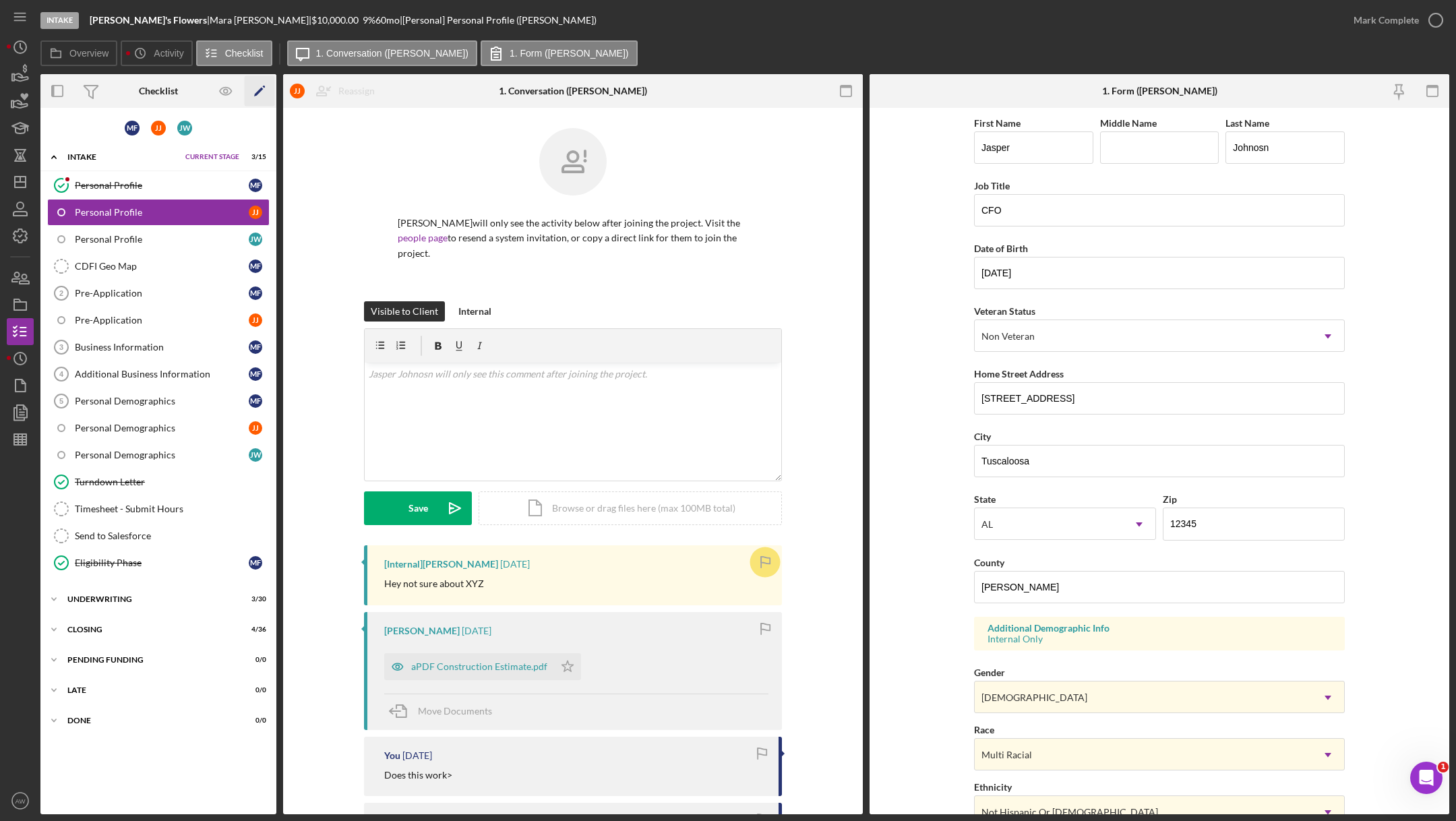
click at [259, 91] on polygon "button" at bounding box center [259, 92] width 9 height 9
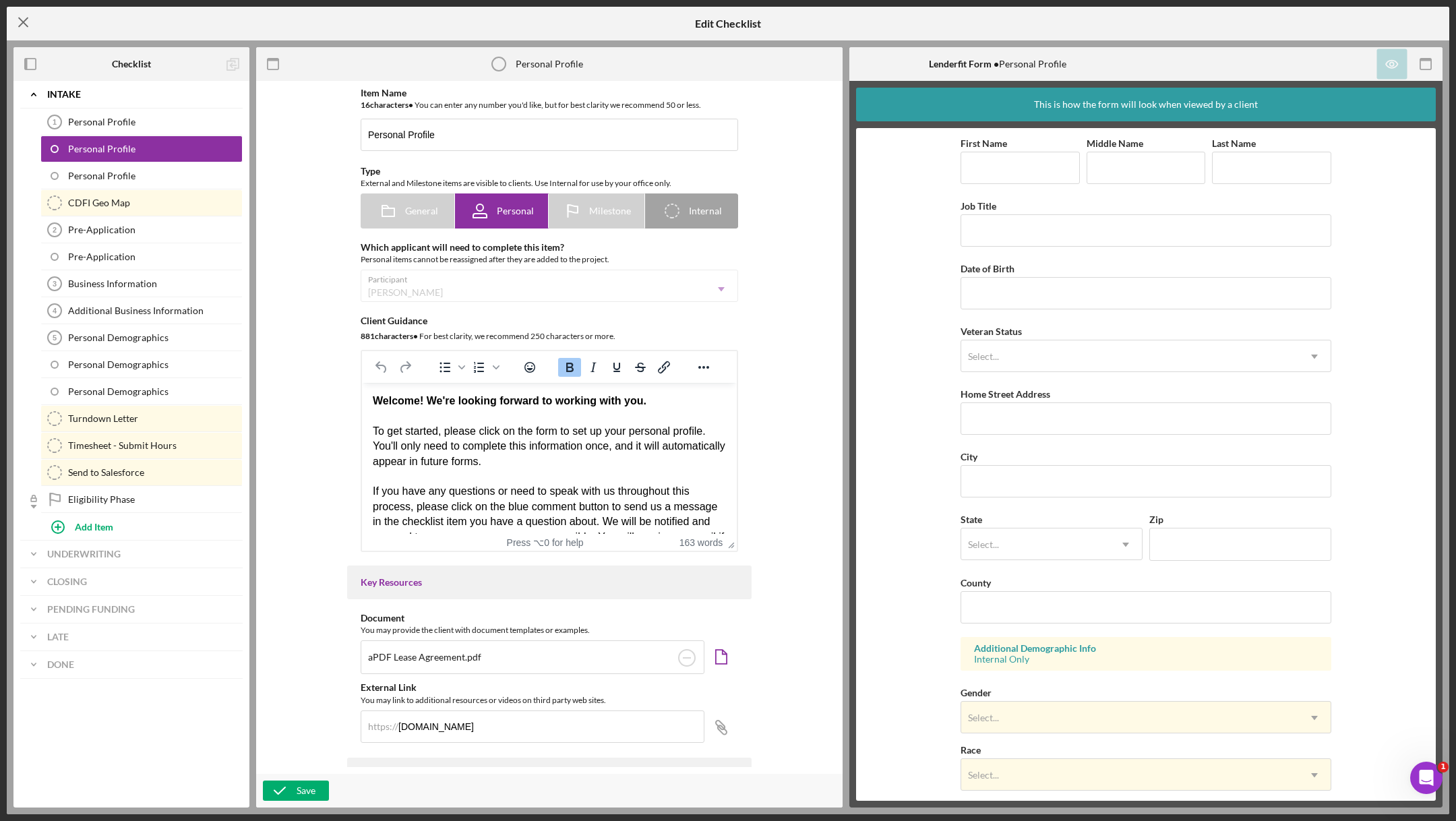
click at [27, 27] on line at bounding box center [24, 23] width 9 height 9
